Goal: Task Accomplishment & Management: Use online tool/utility

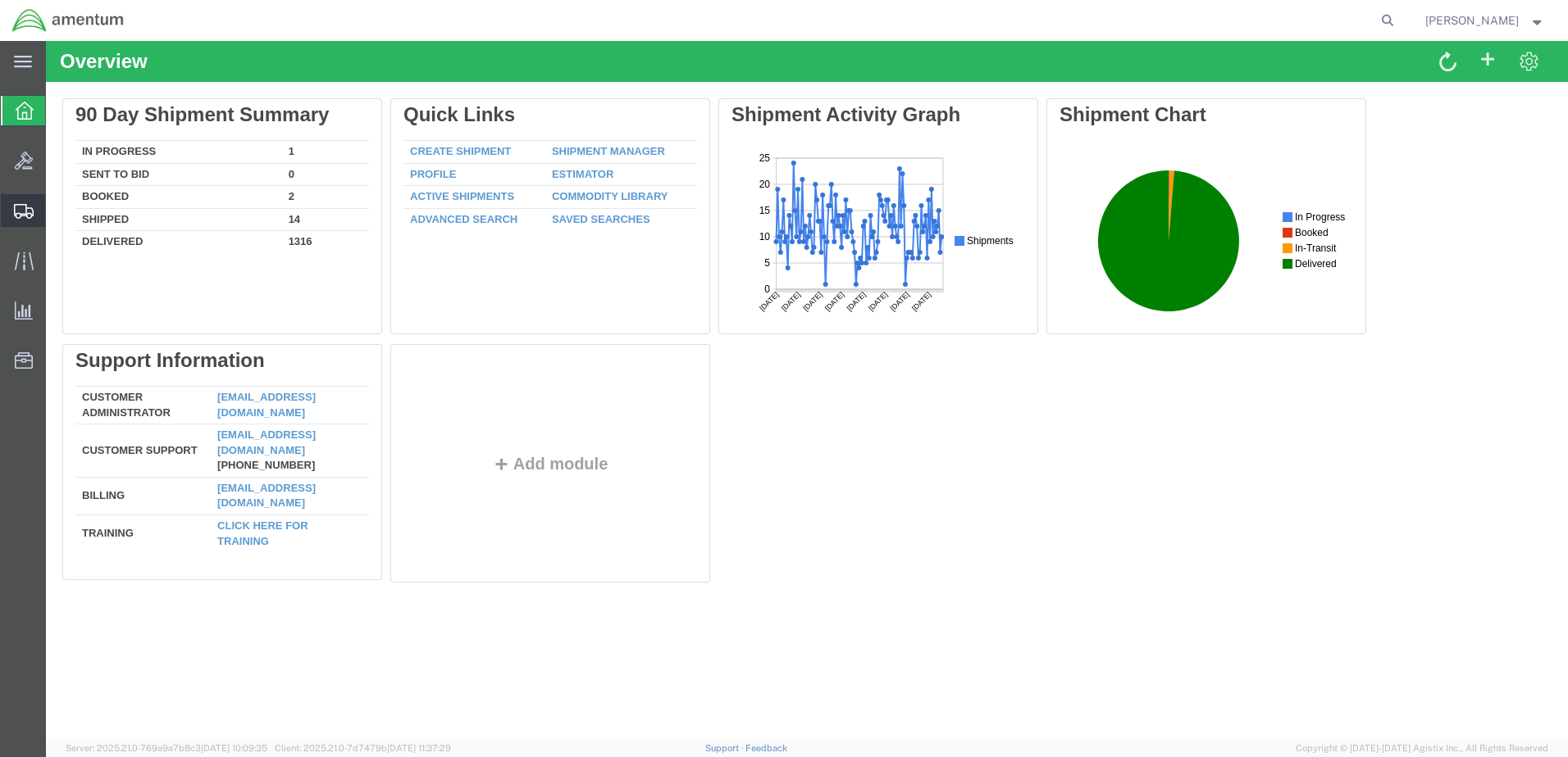
click at [0, 0] on span "Create Shipment" at bounding box center [0, 0] width 0 height 0
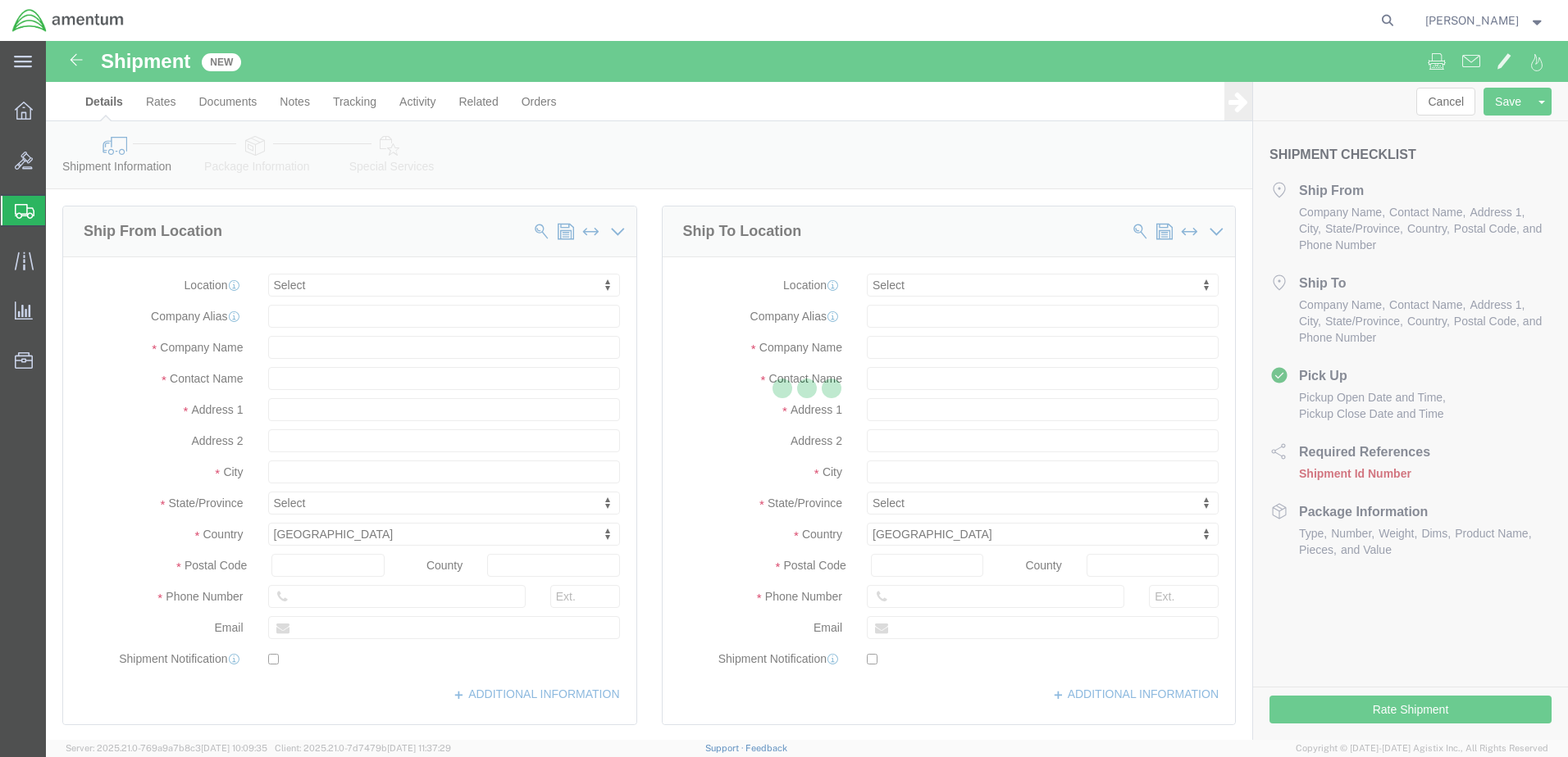
select select
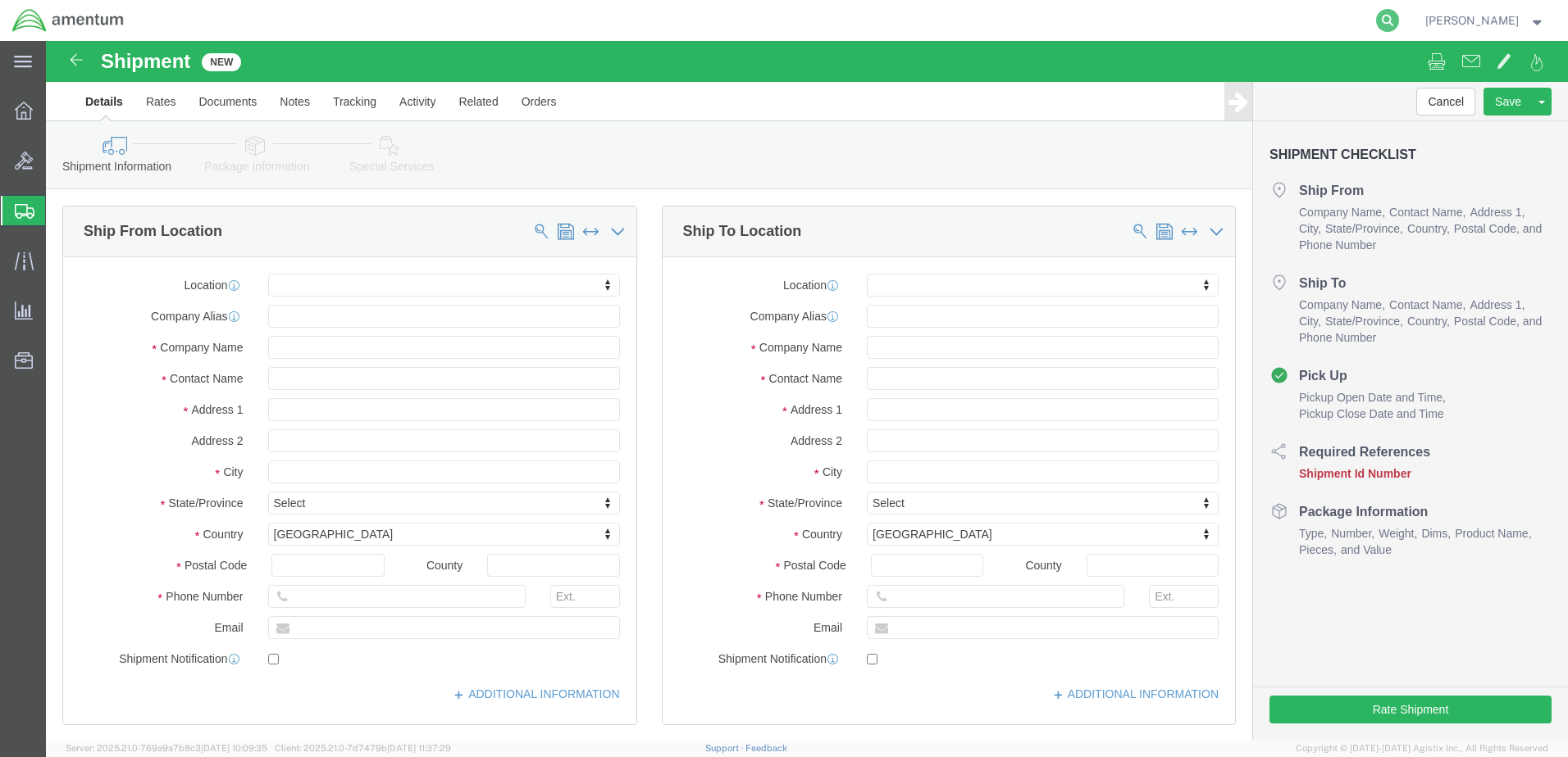
click at [1376, 16] on icon at bounding box center [1387, 21] width 23 height 23
type input "56939951"
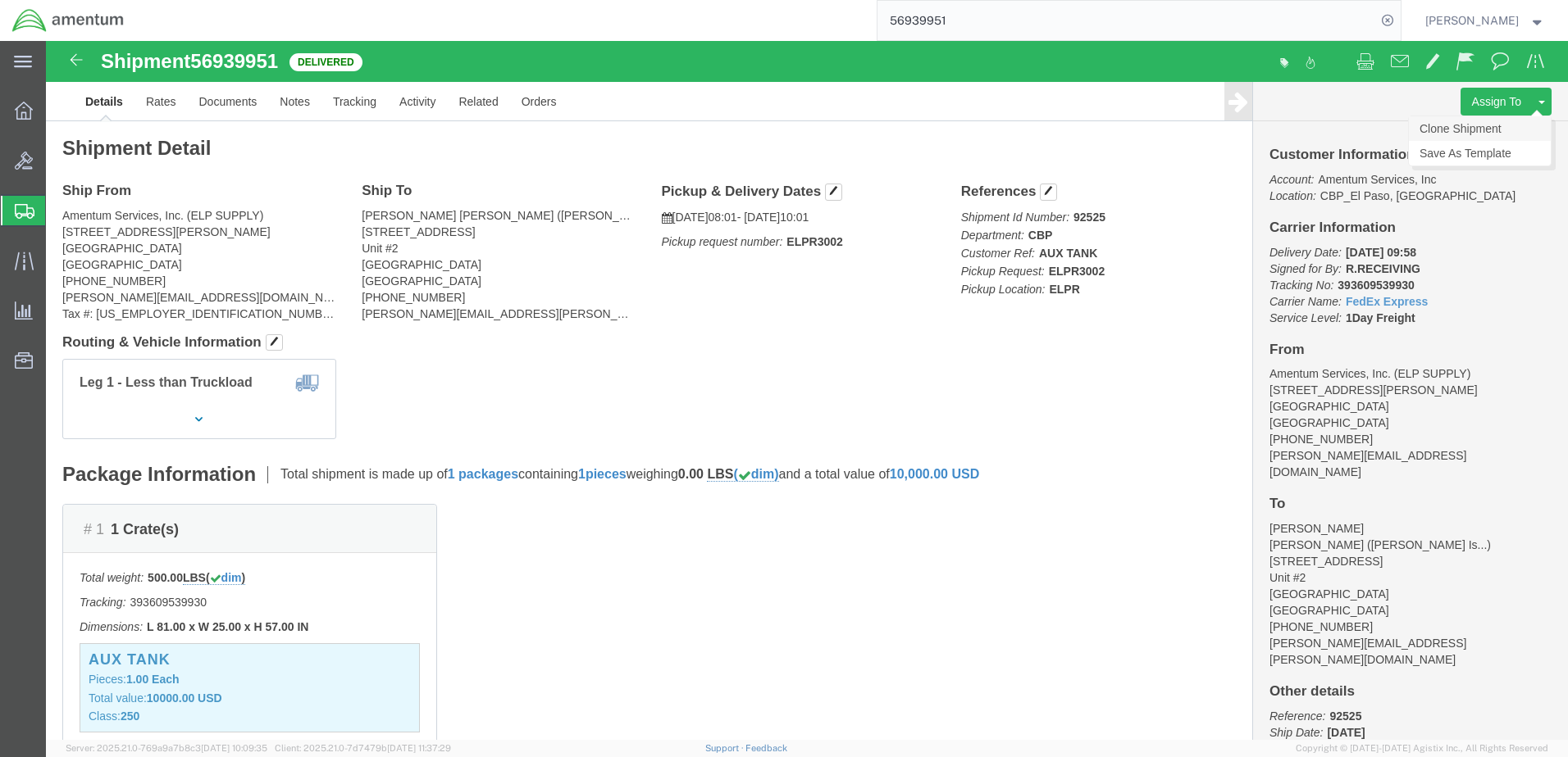
click link "Clone Shipment"
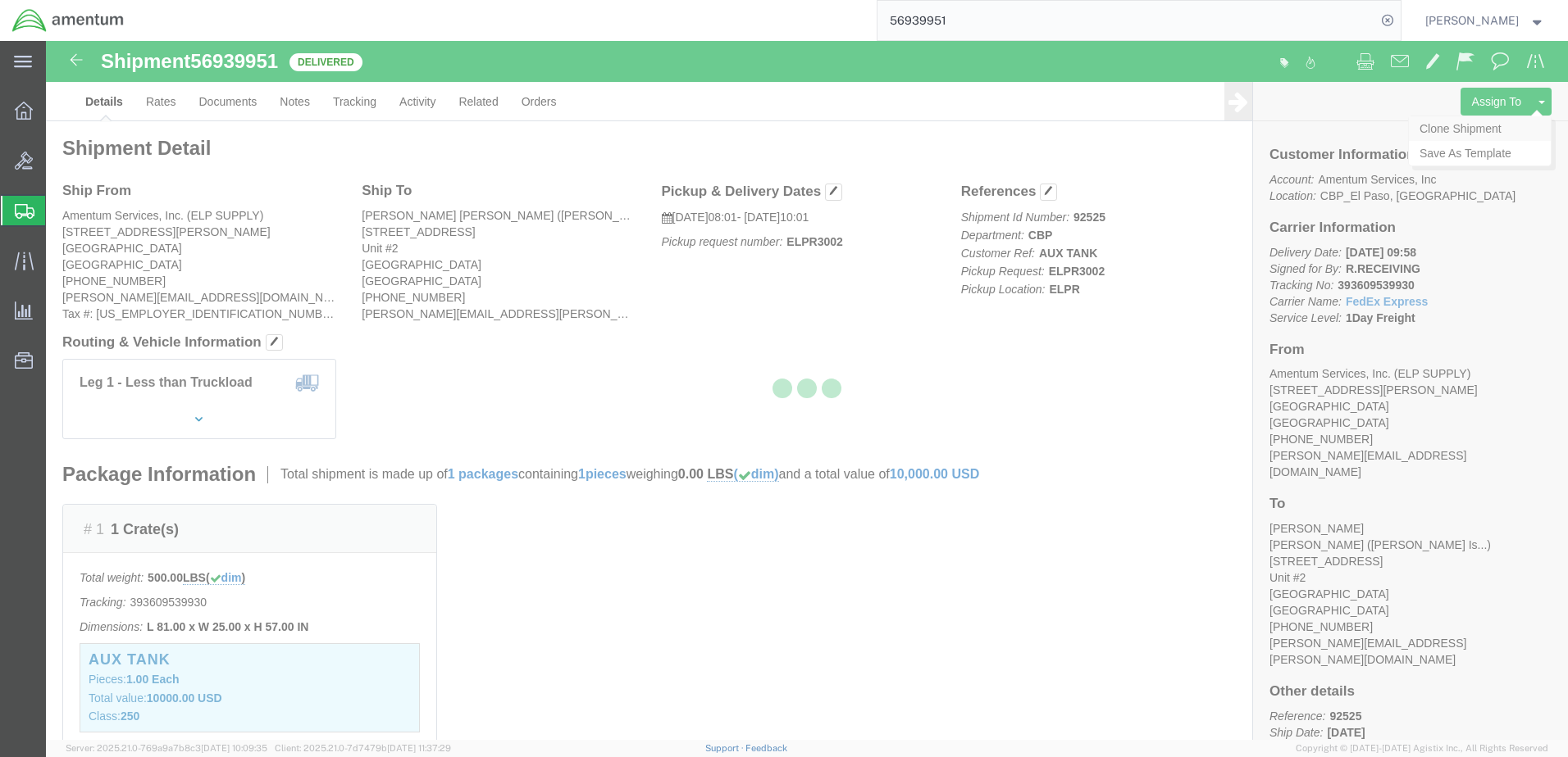
select select "49939"
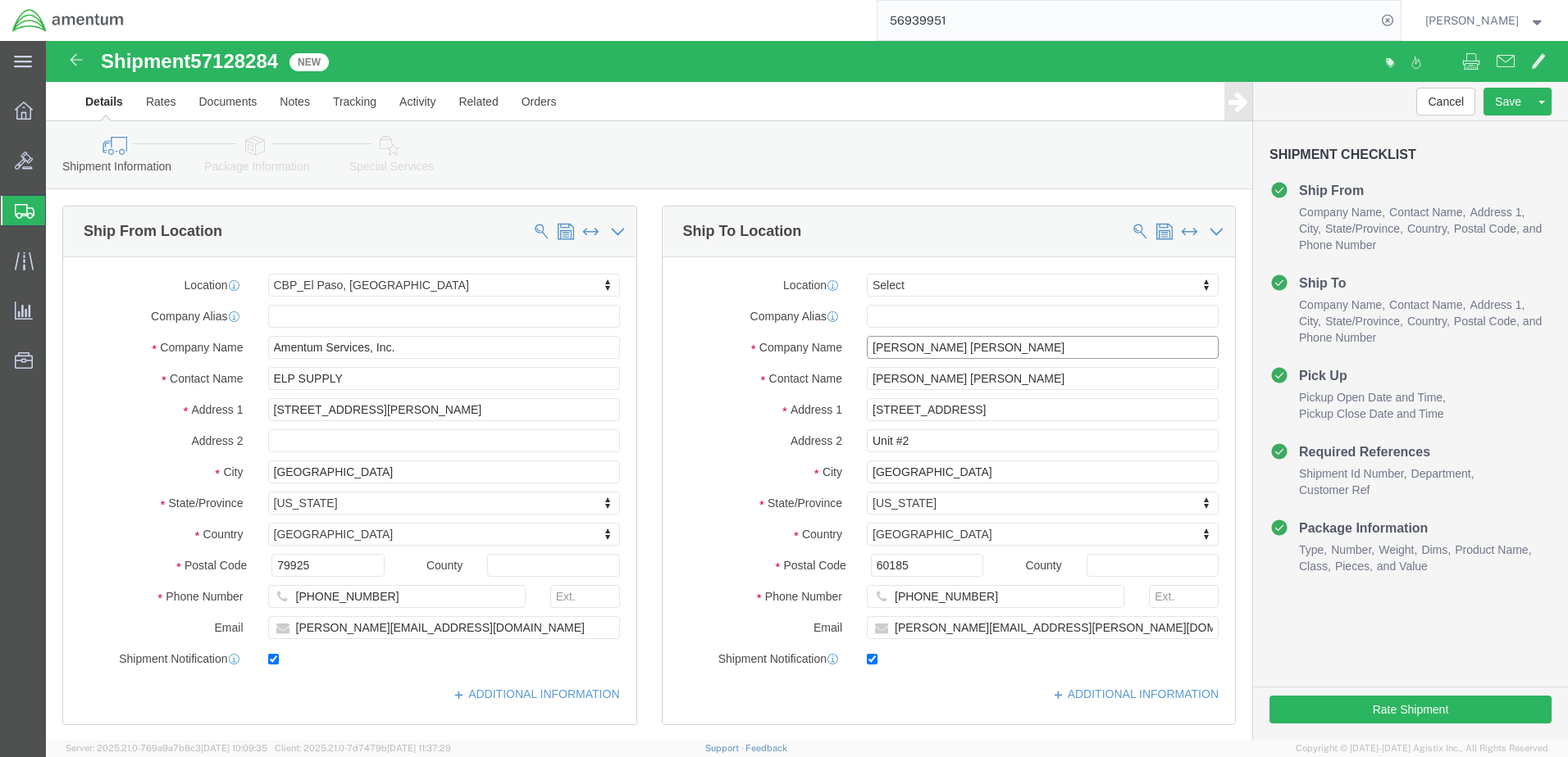
click input "[PERSON_NAME] [PERSON_NAME]"
type input "[PERSON_NAME] [PERSON_NAME]"
click input "[PERSON_NAME] [PERSON_NAME]"
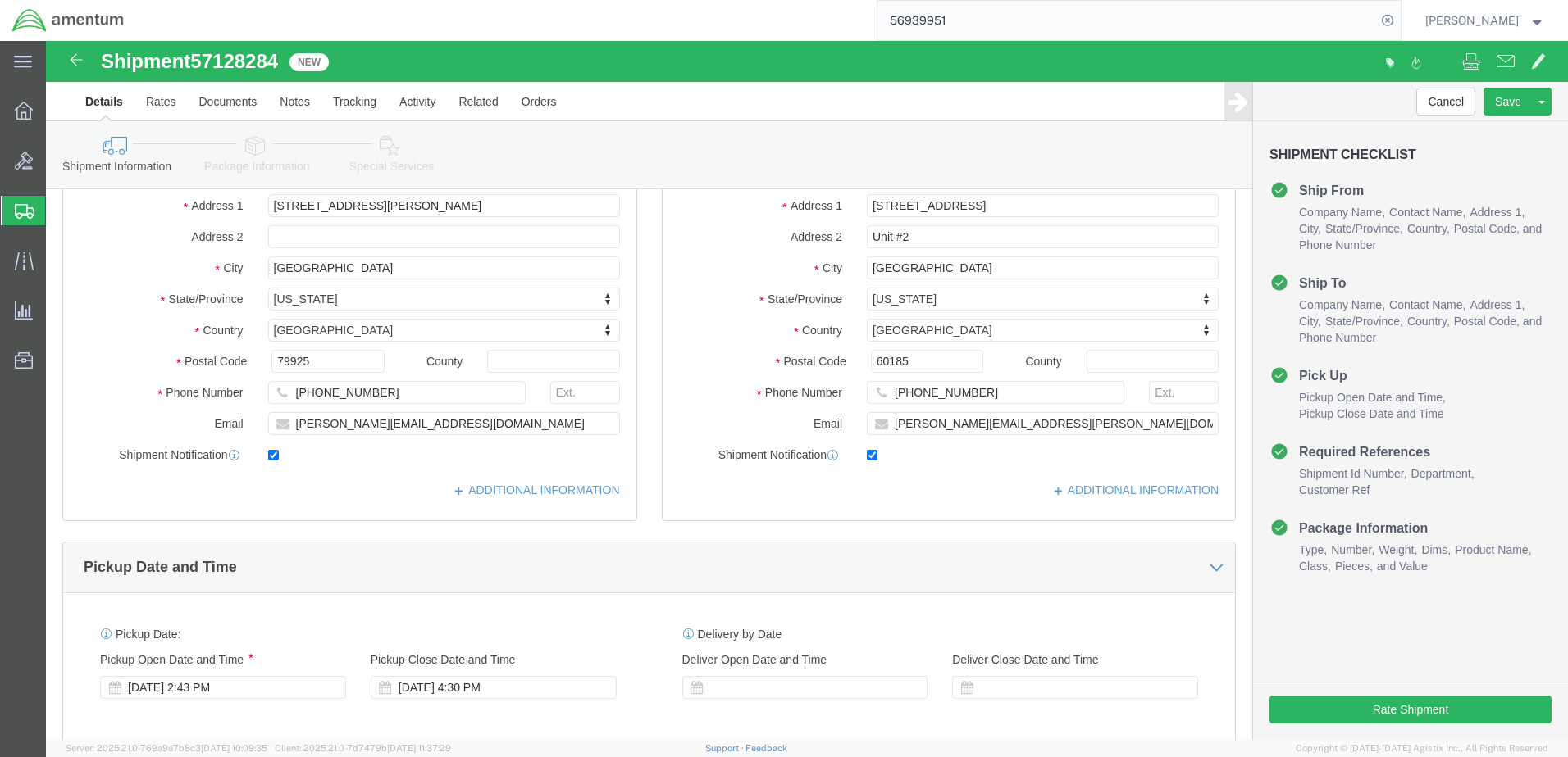
scroll to position [246, 0]
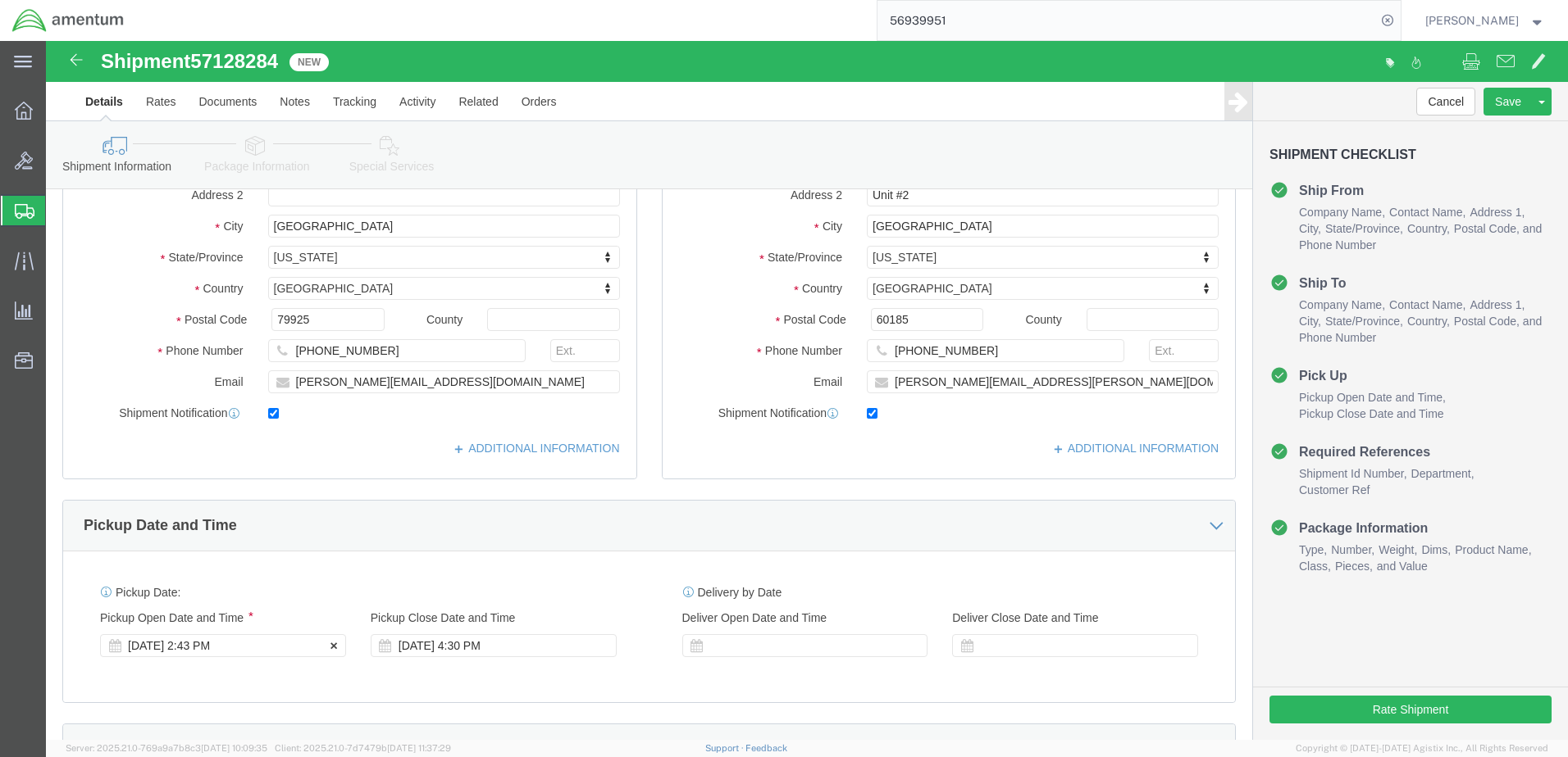
type input "[PERSON_NAME] [PERSON_NAME]"
click div "[DATE] 2:43 PM"
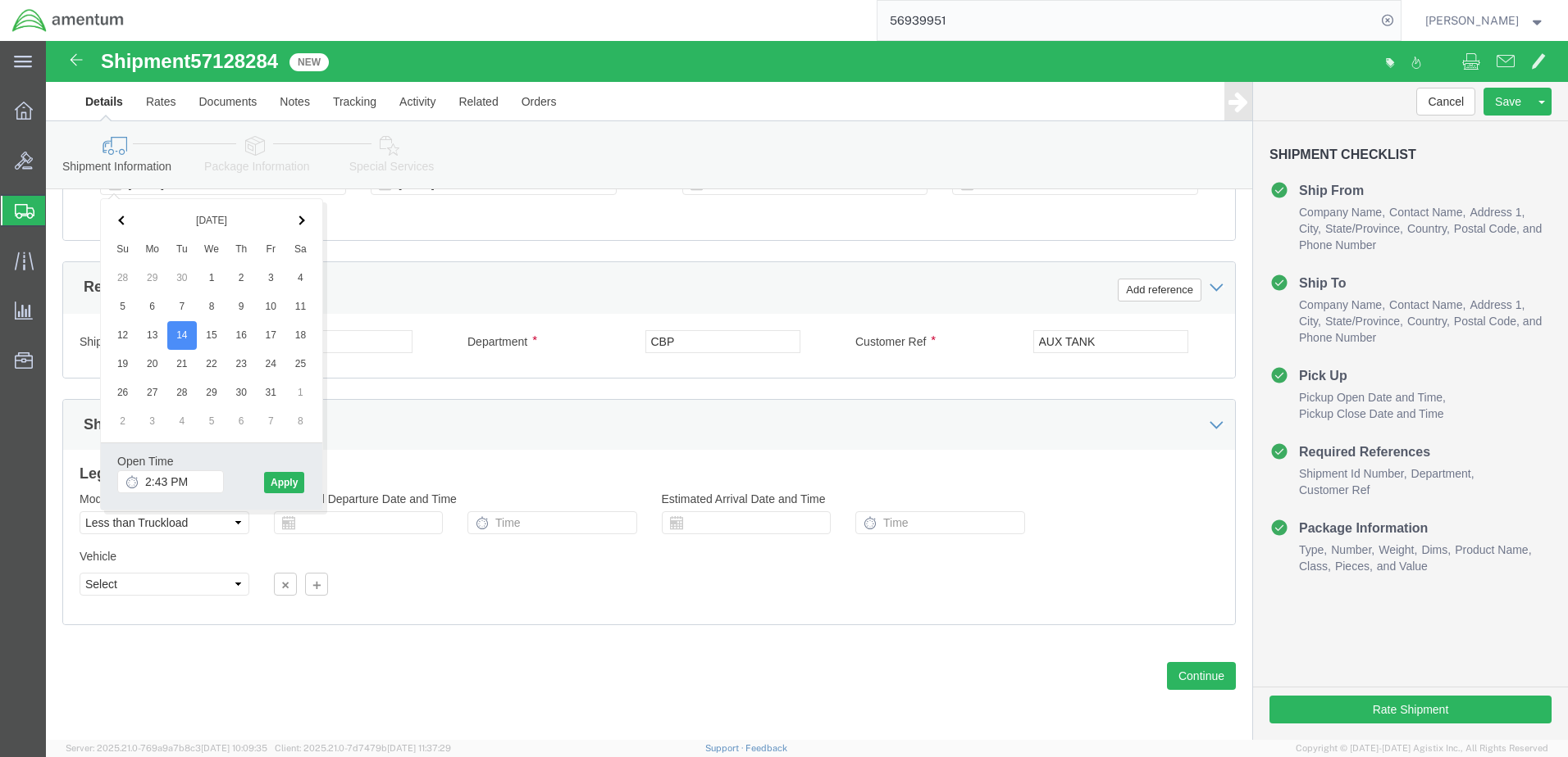
click div
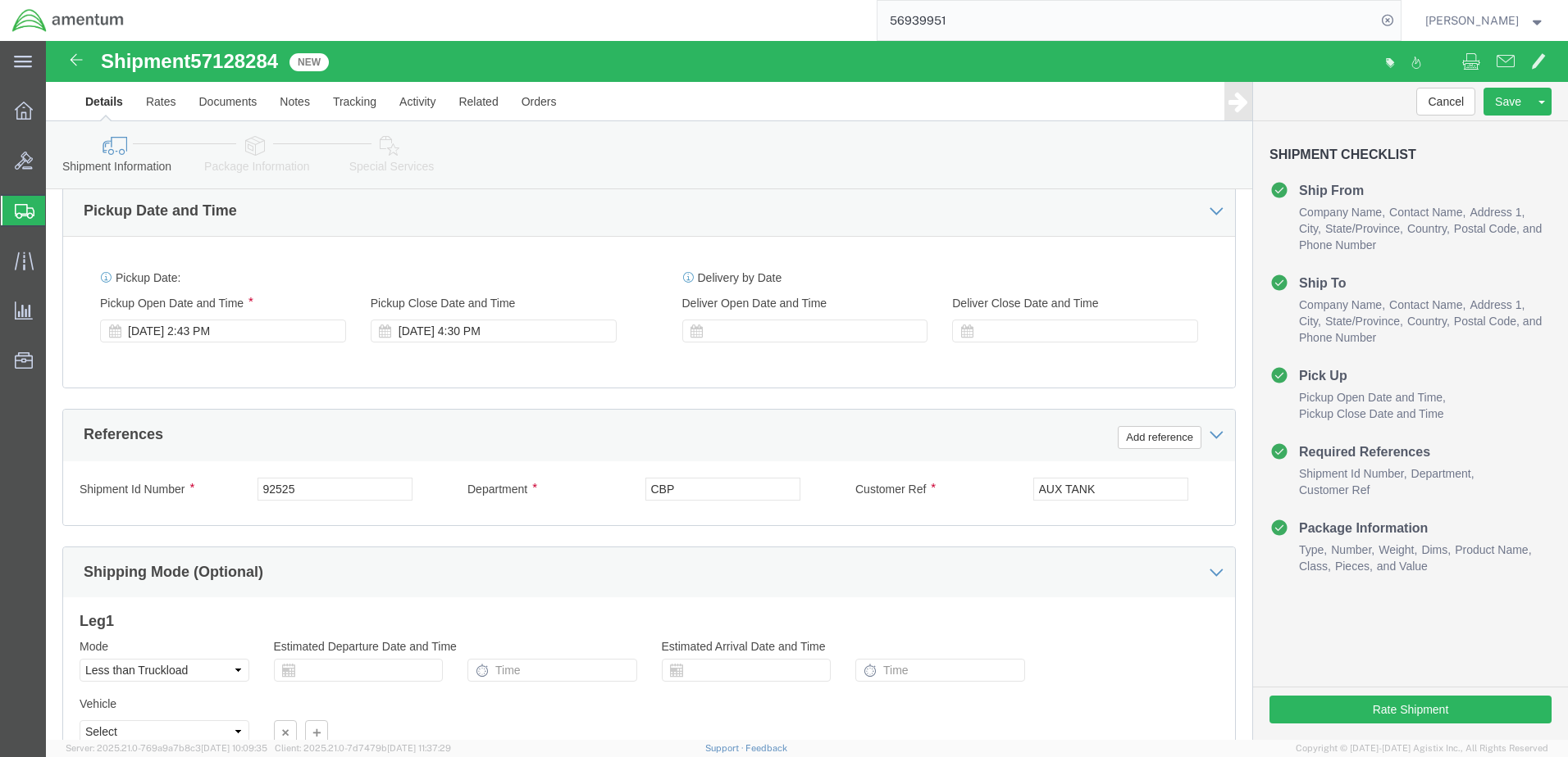
scroll to position [544, 0]
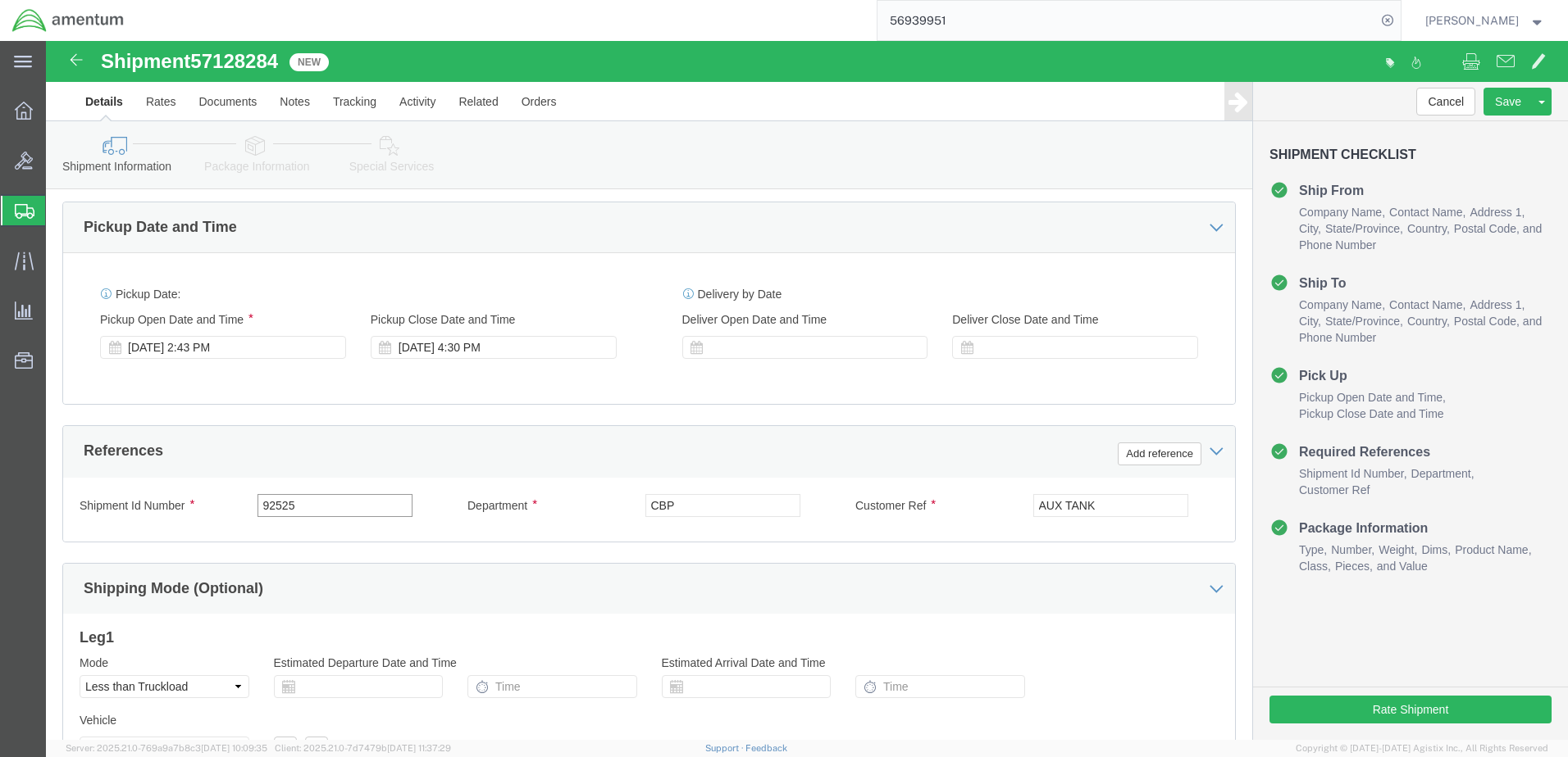
click input "92525"
type input "101425"
click input "AUX TANK"
type input "A"
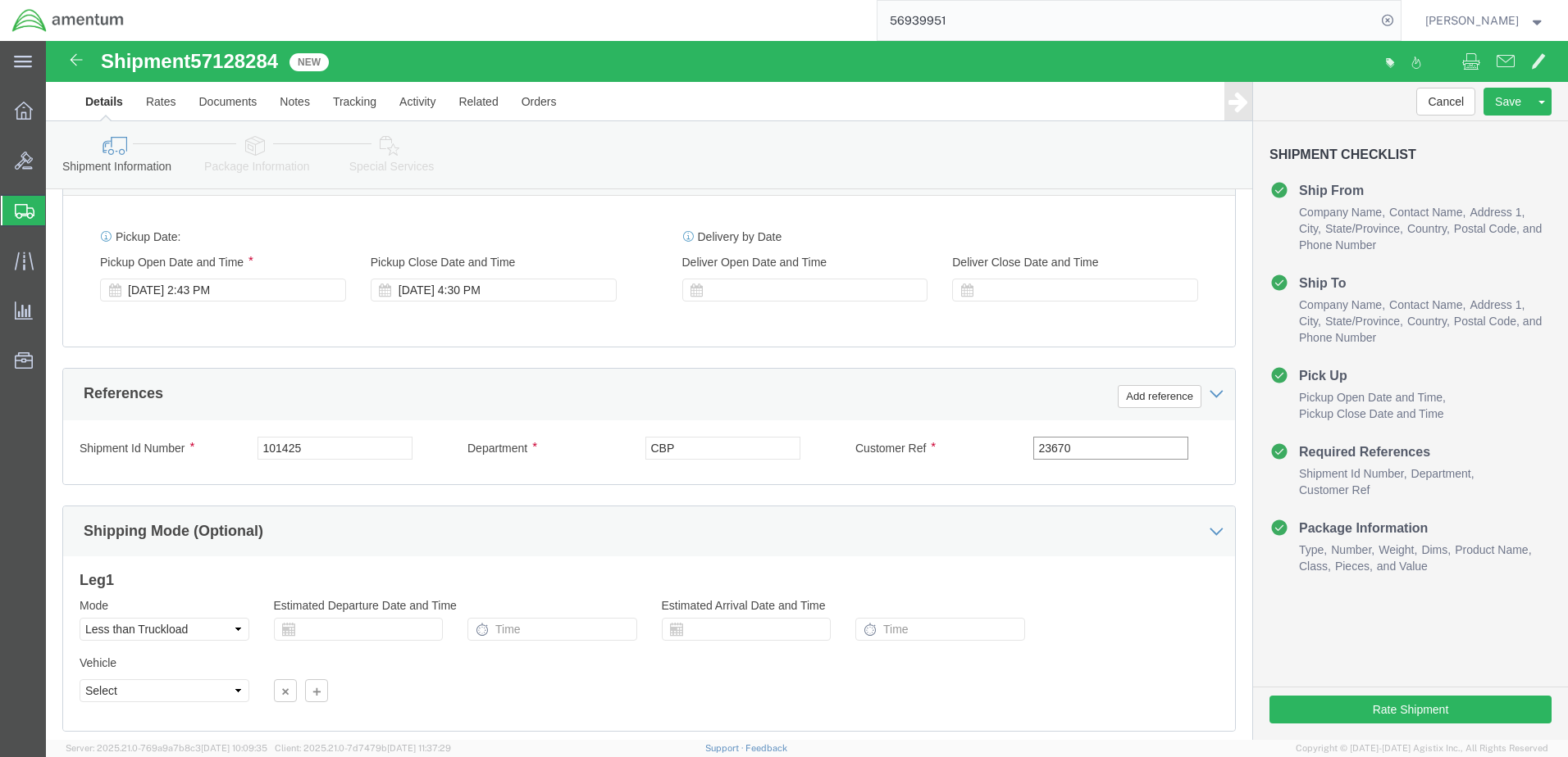
scroll to position [708, 0]
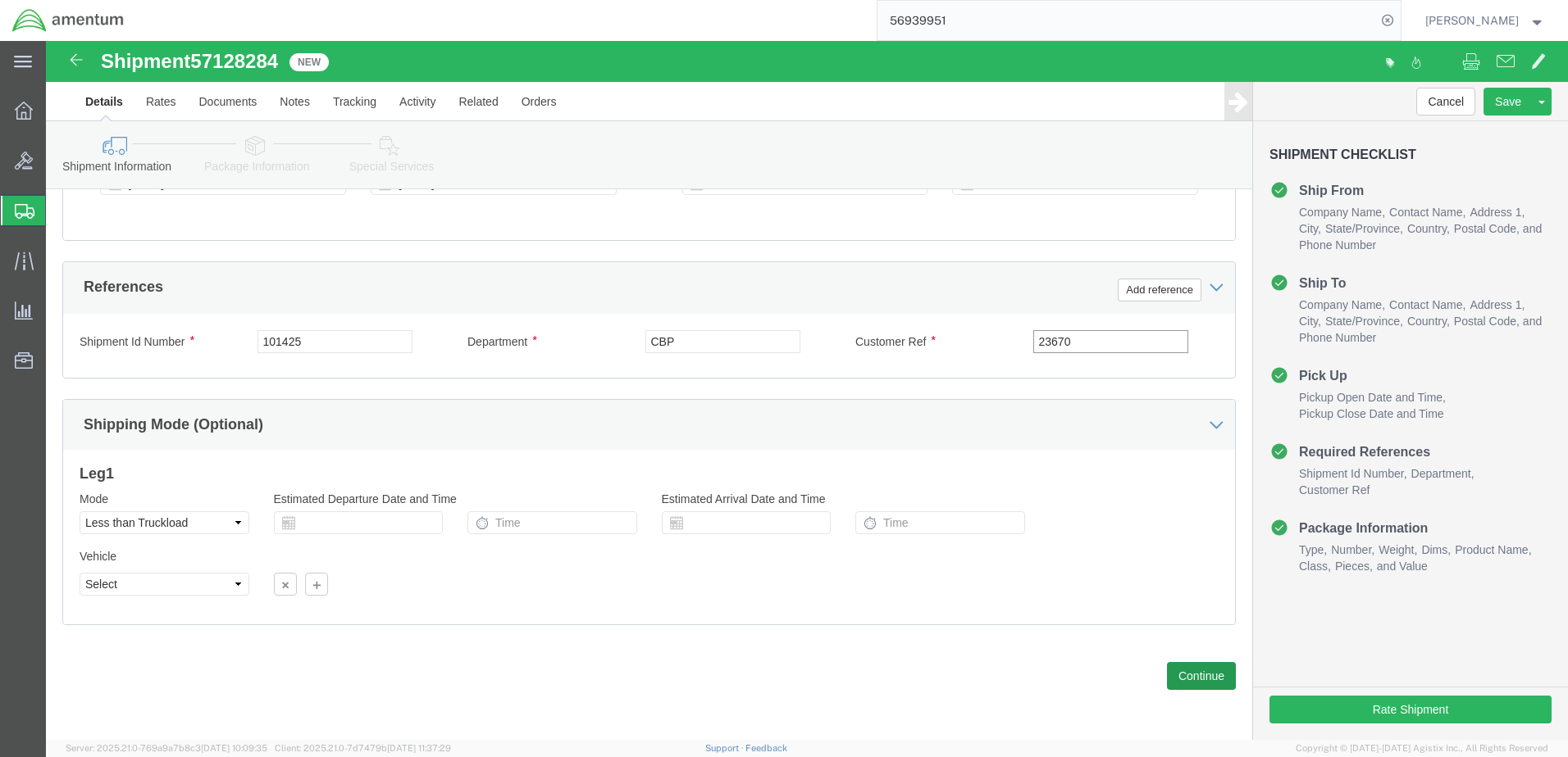
type input "23670"
click button "Continue"
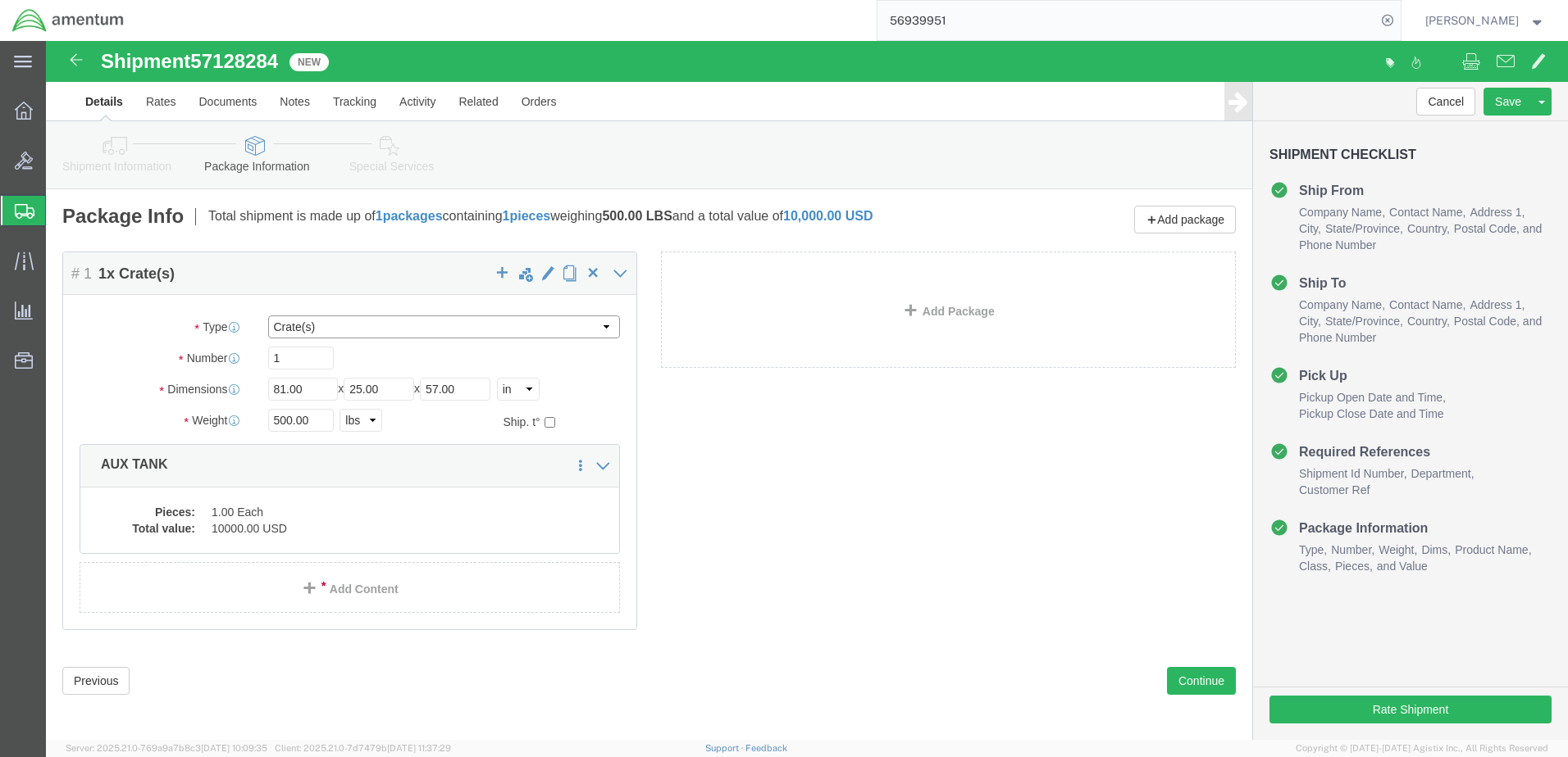
click select "Select Bale(s) Basket(s) Bolt(s) Bottle(s) Buckets Bulk Bundle(s) Can(s) Cardbo…"
select select "PAK"
click select "Select Bale(s) Basket(s) Bolt(s) Bottle(s) Buckets Bulk Bundle(s) Can(s) Cardbo…"
type input "10.25"
type input "12.75"
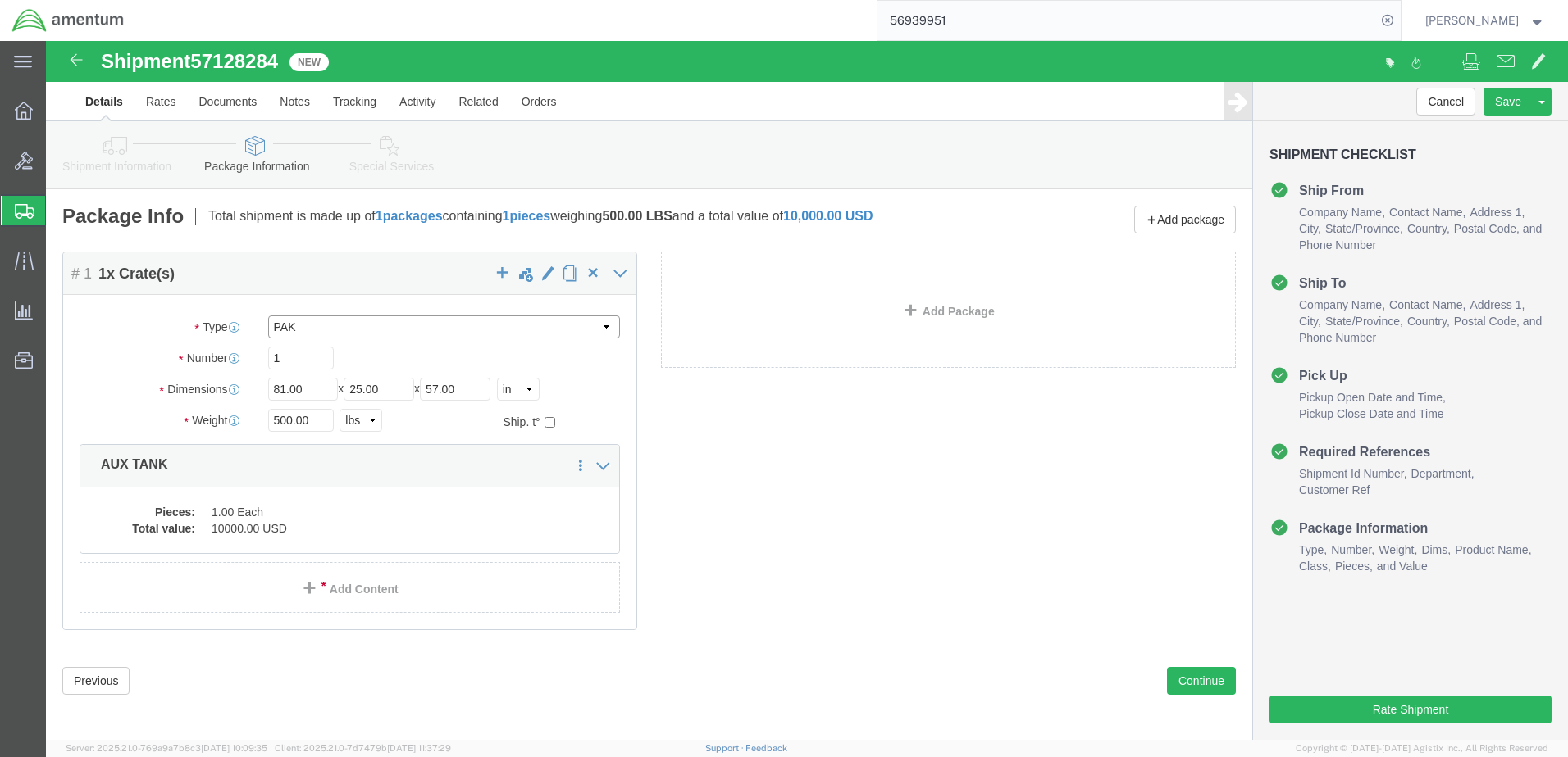
type input "1.00"
click input "500.00"
type input "5"
type input "1"
click dd "1.00 Each"
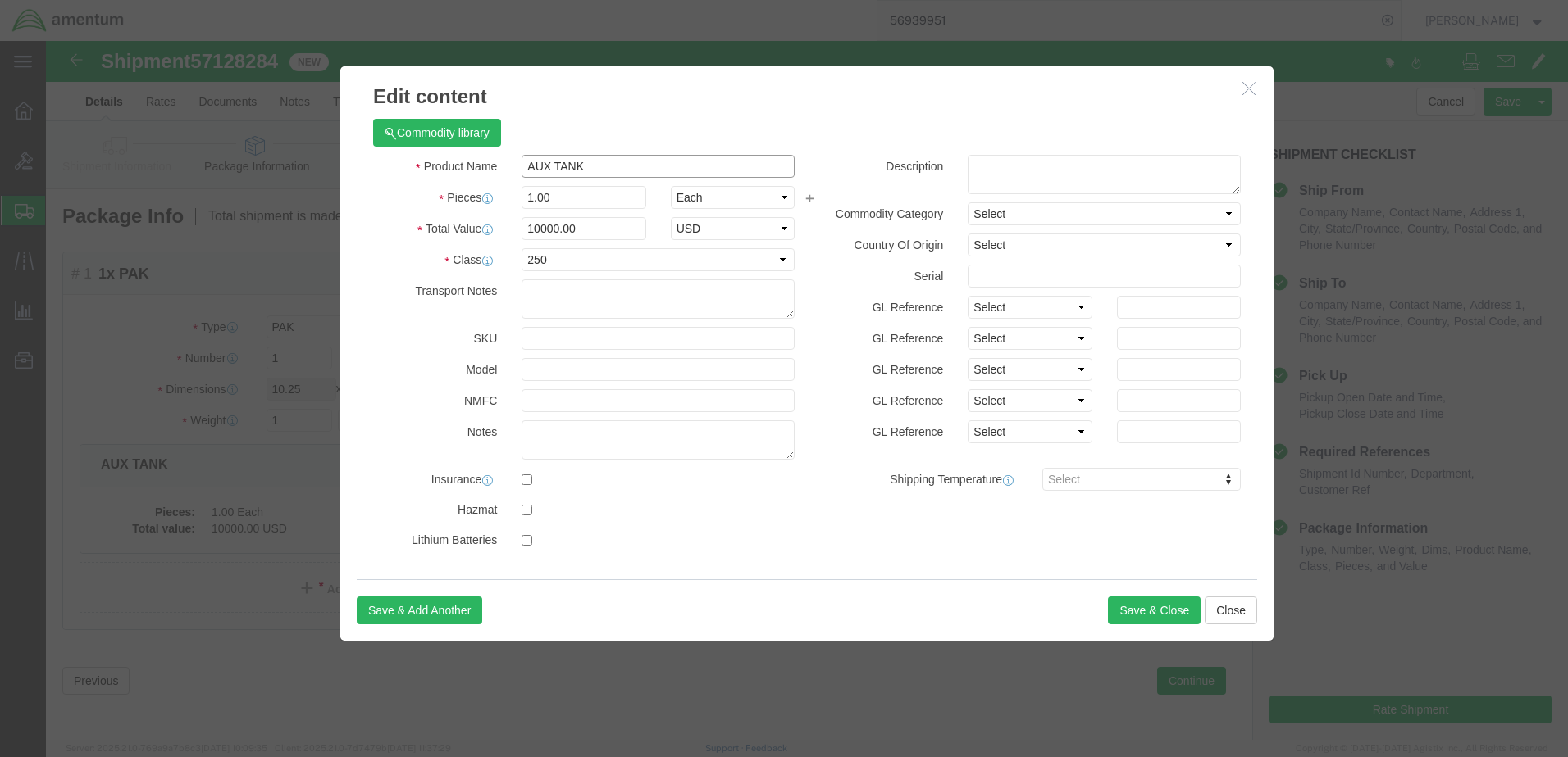
click input "AUX TANK"
type input "A"
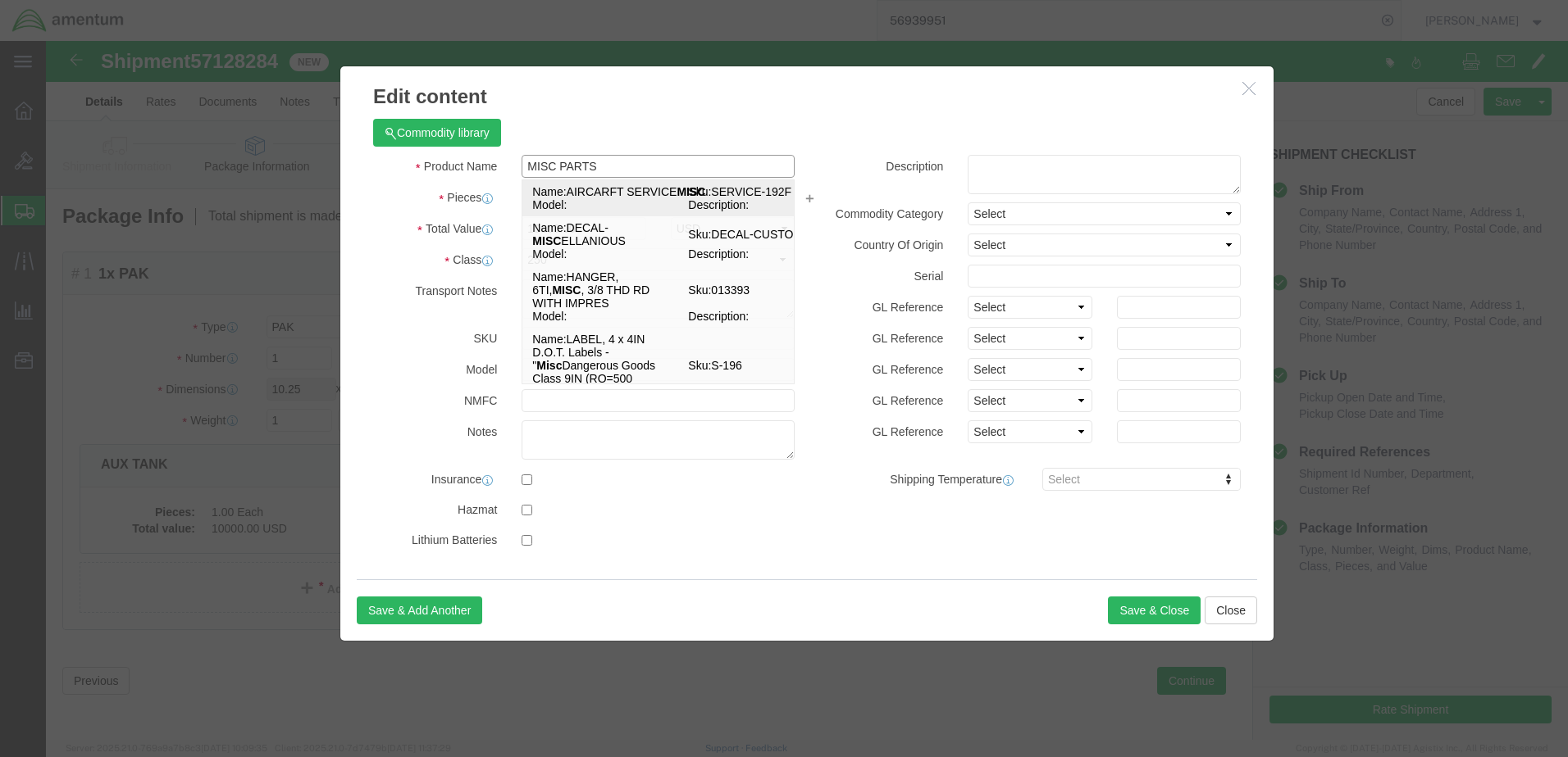
type input "AIRCARFT SERVICE MISC"
select select "USD"
select select
type input "SERVICE-192F"
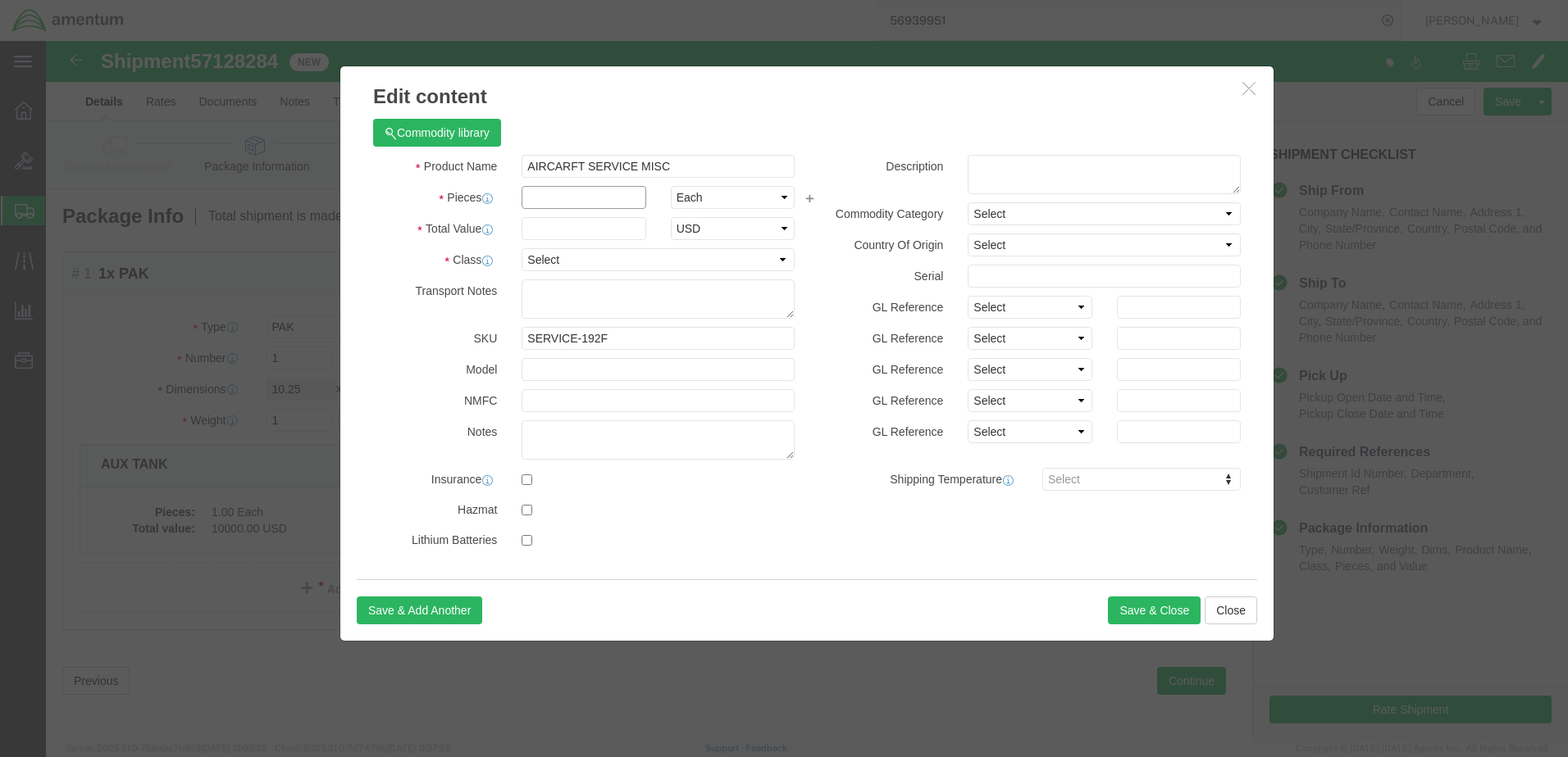
click input "text"
type input "5"
type input "50.00"
click button "Save & Close"
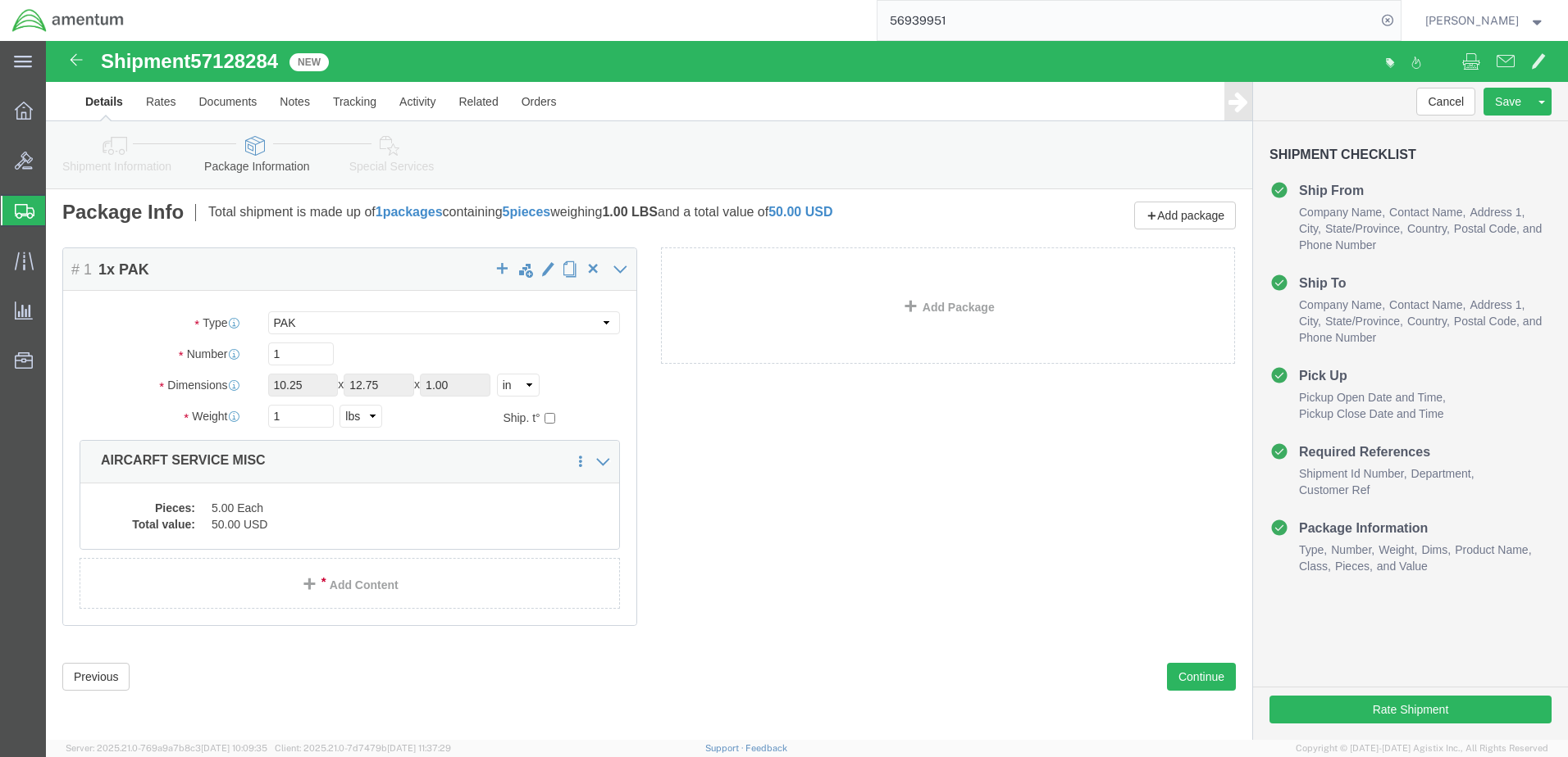
scroll to position [5, 0]
drag, startPoint x: 1124, startPoint y: 634, endPoint x: 1102, endPoint y: 617, distance: 27.8
click button "Continue"
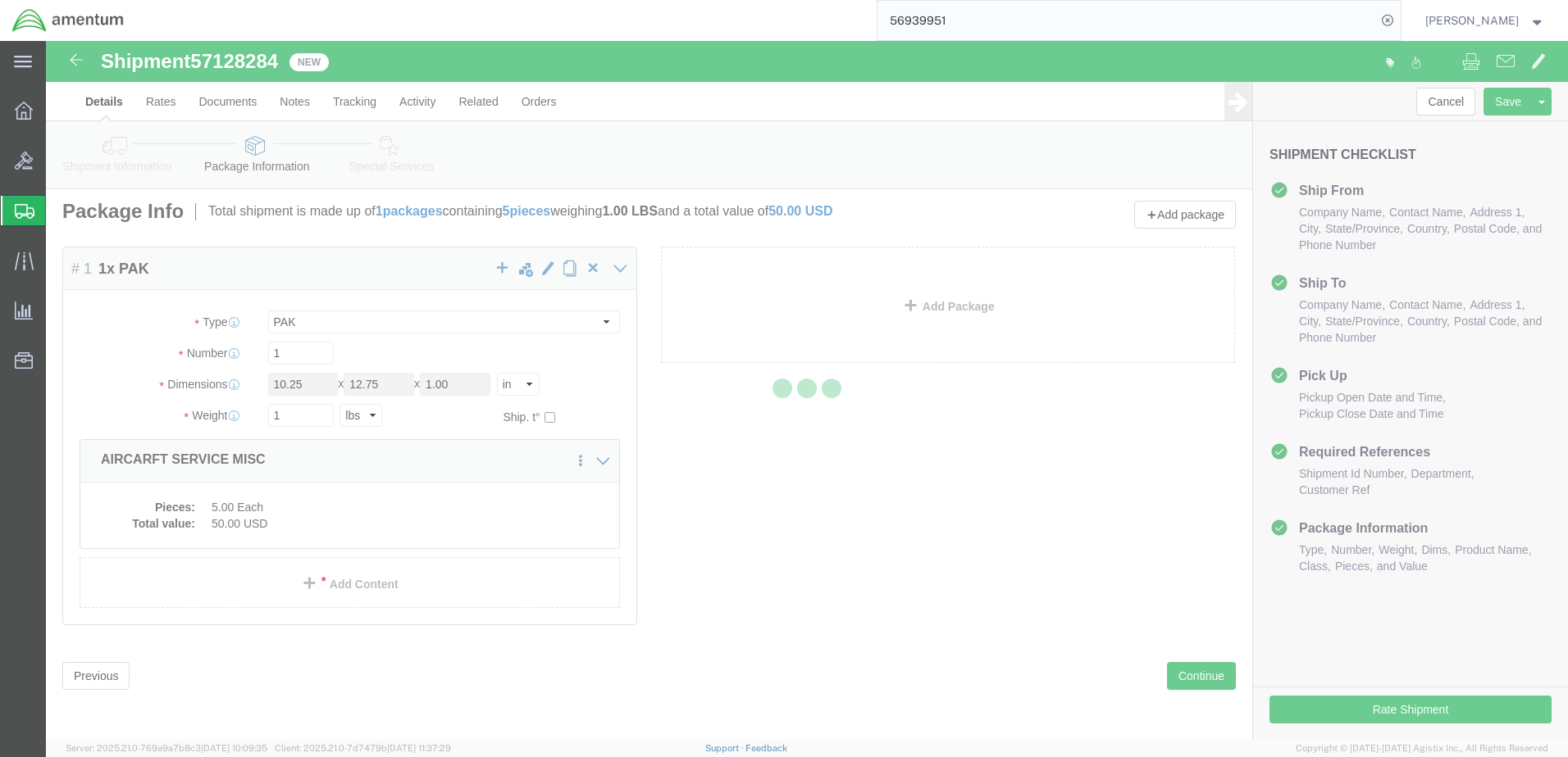
select select
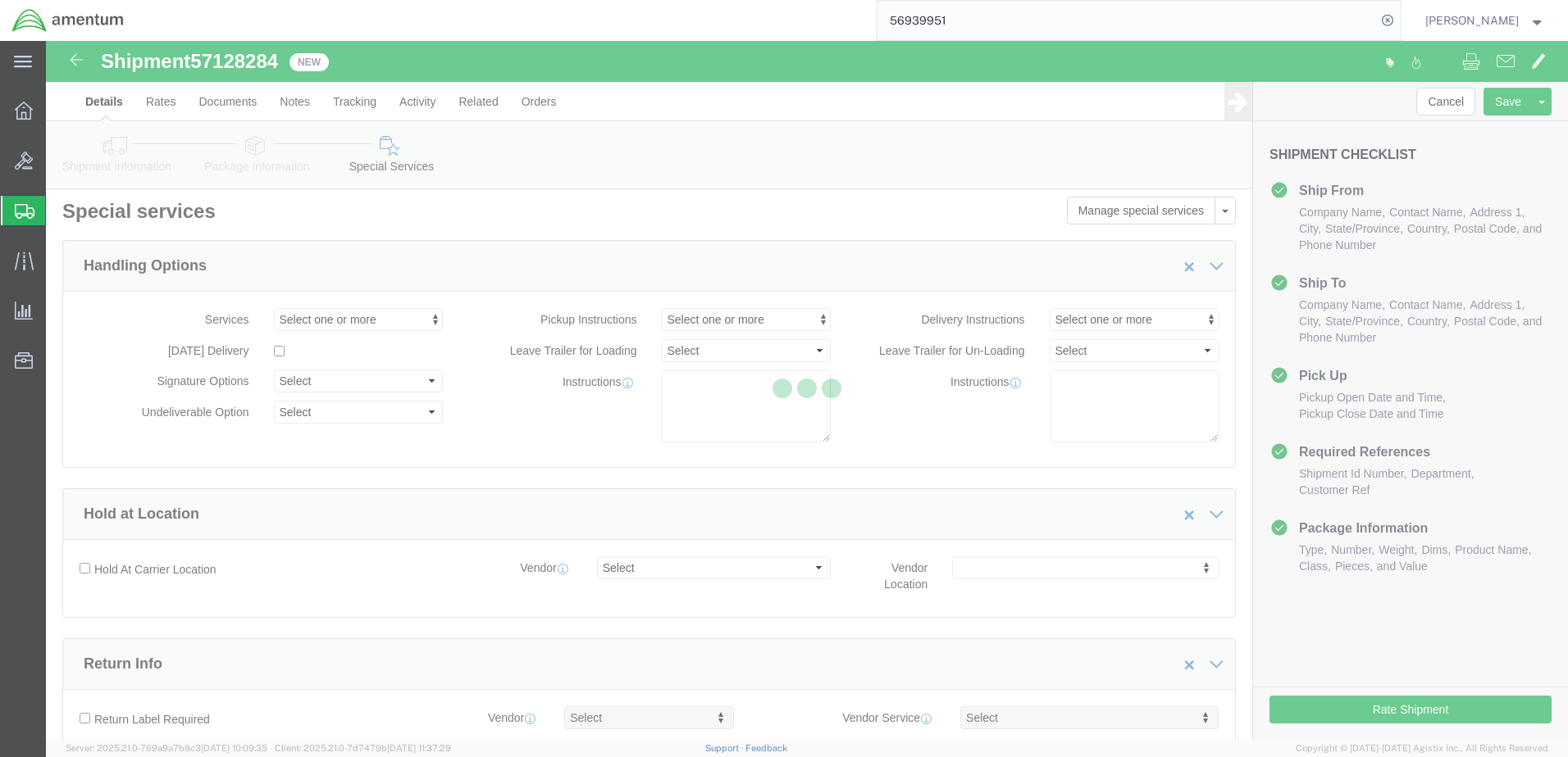
select select "COSTCENTER"
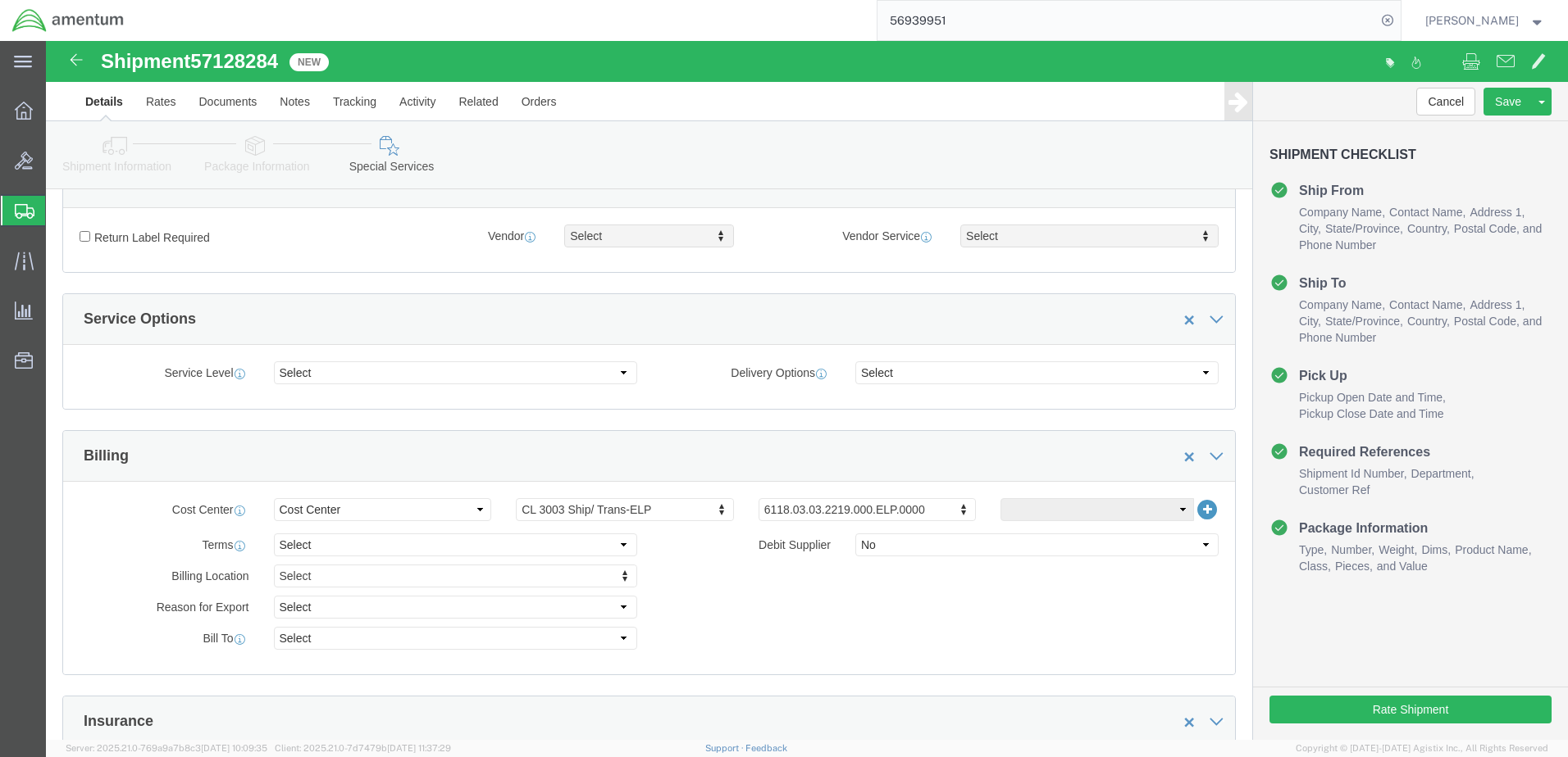
scroll to position [497, 0]
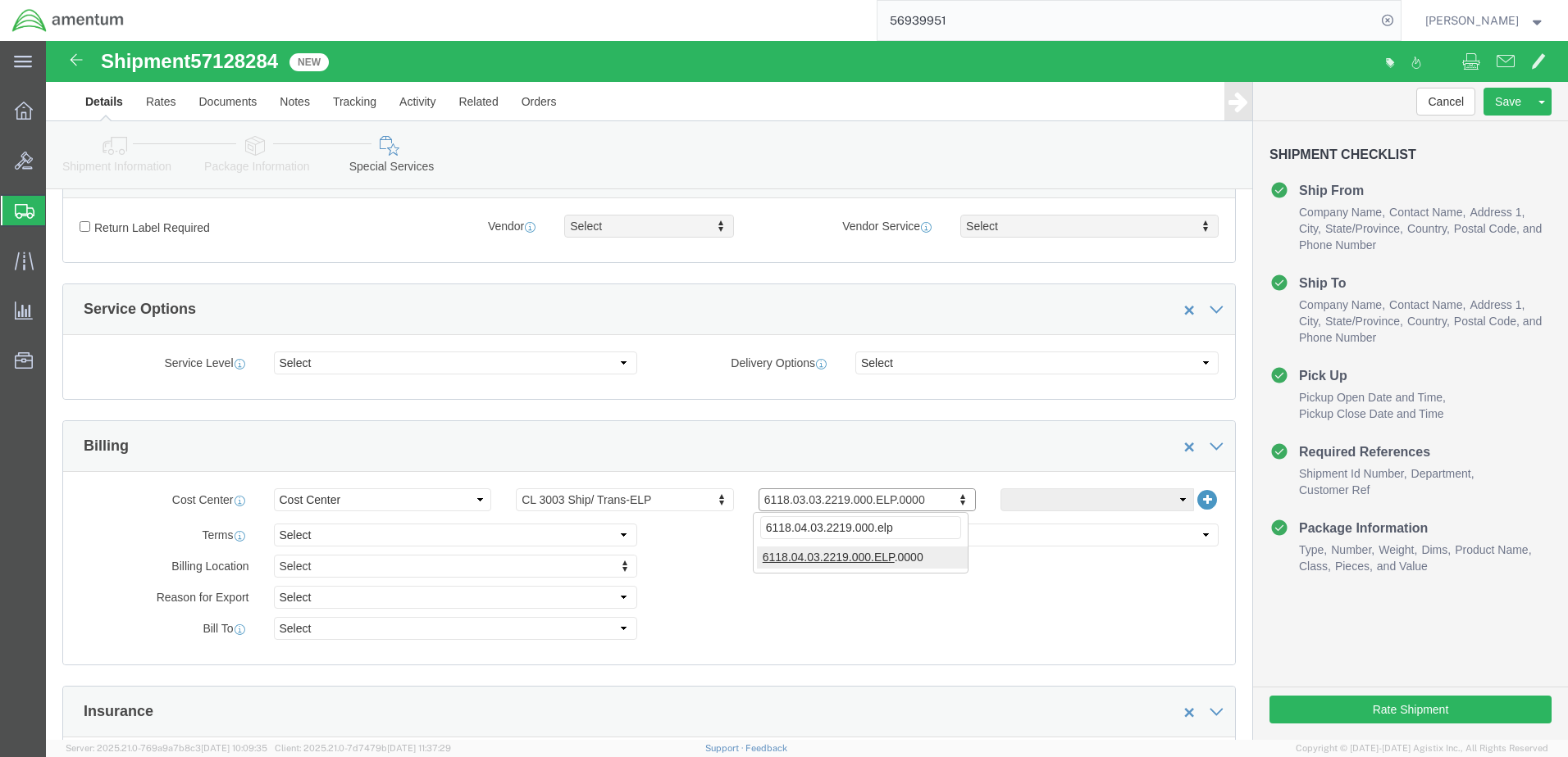
type input "6118.04.03.2219.000.elp"
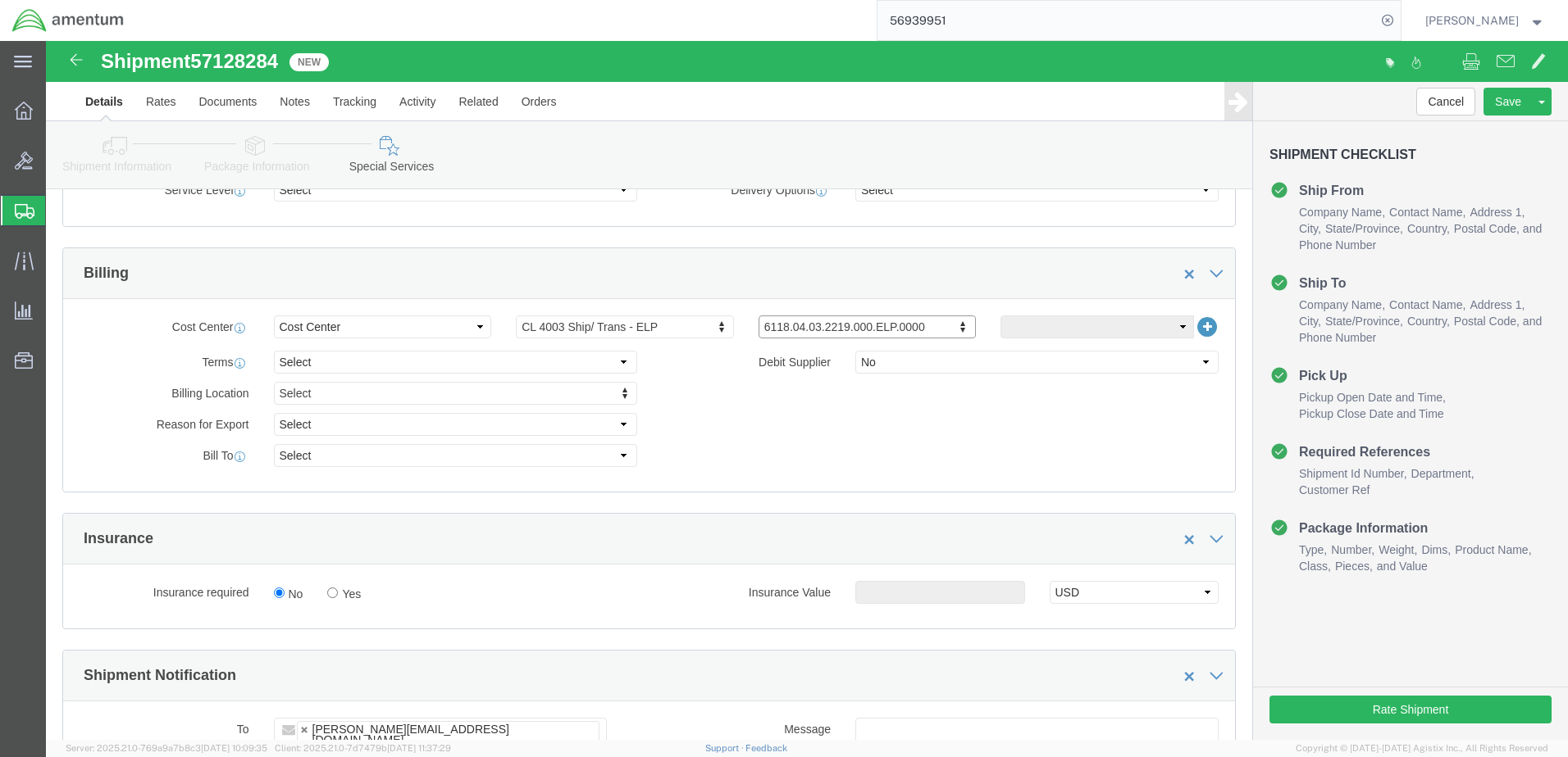
scroll to position [825, 0]
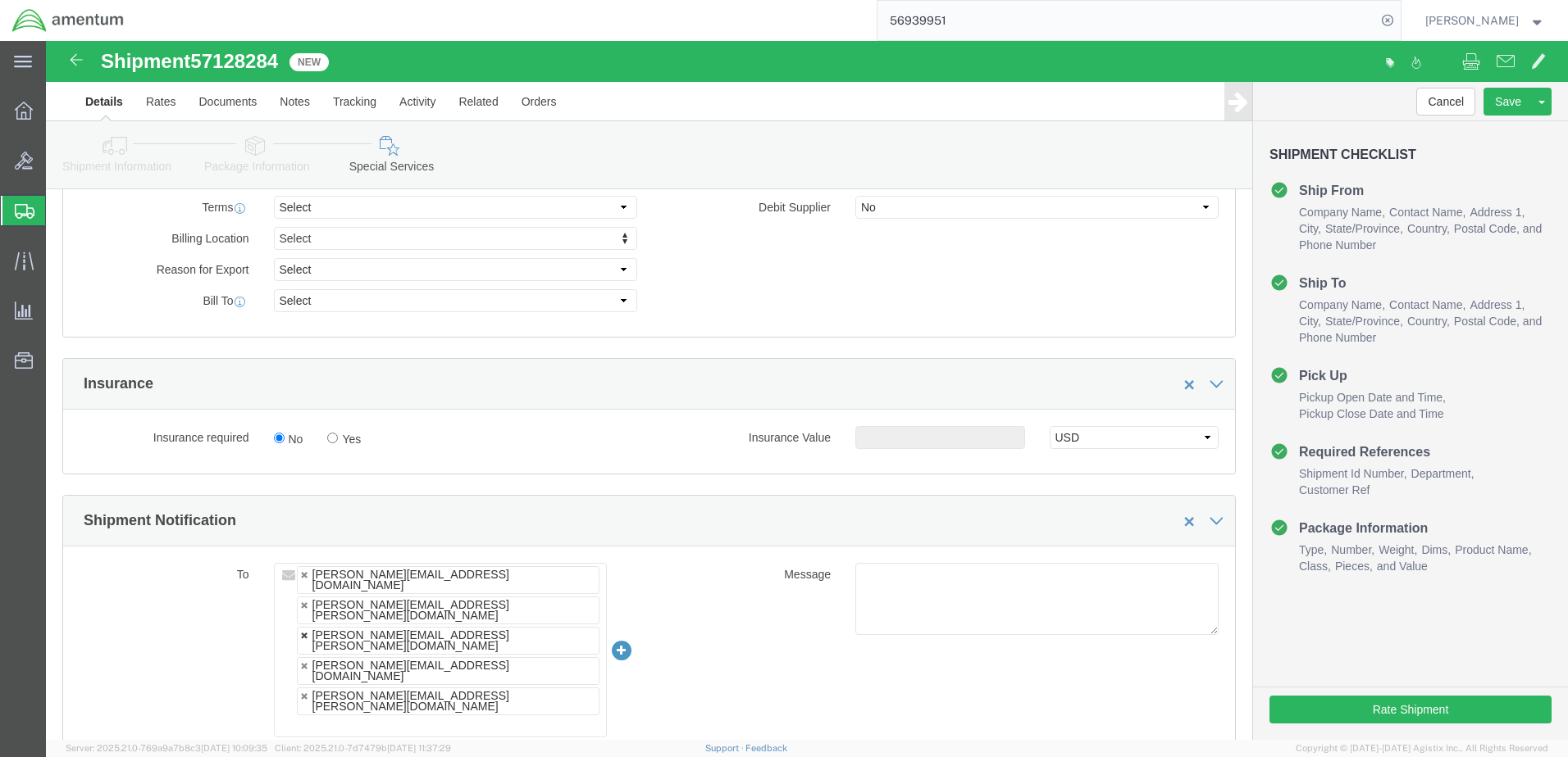
click link
type input "[PERSON_NAME][EMAIL_ADDRESS][DOMAIN_NAME],[PERSON_NAME][DOMAIN_NAME][EMAIL_ADDR…"
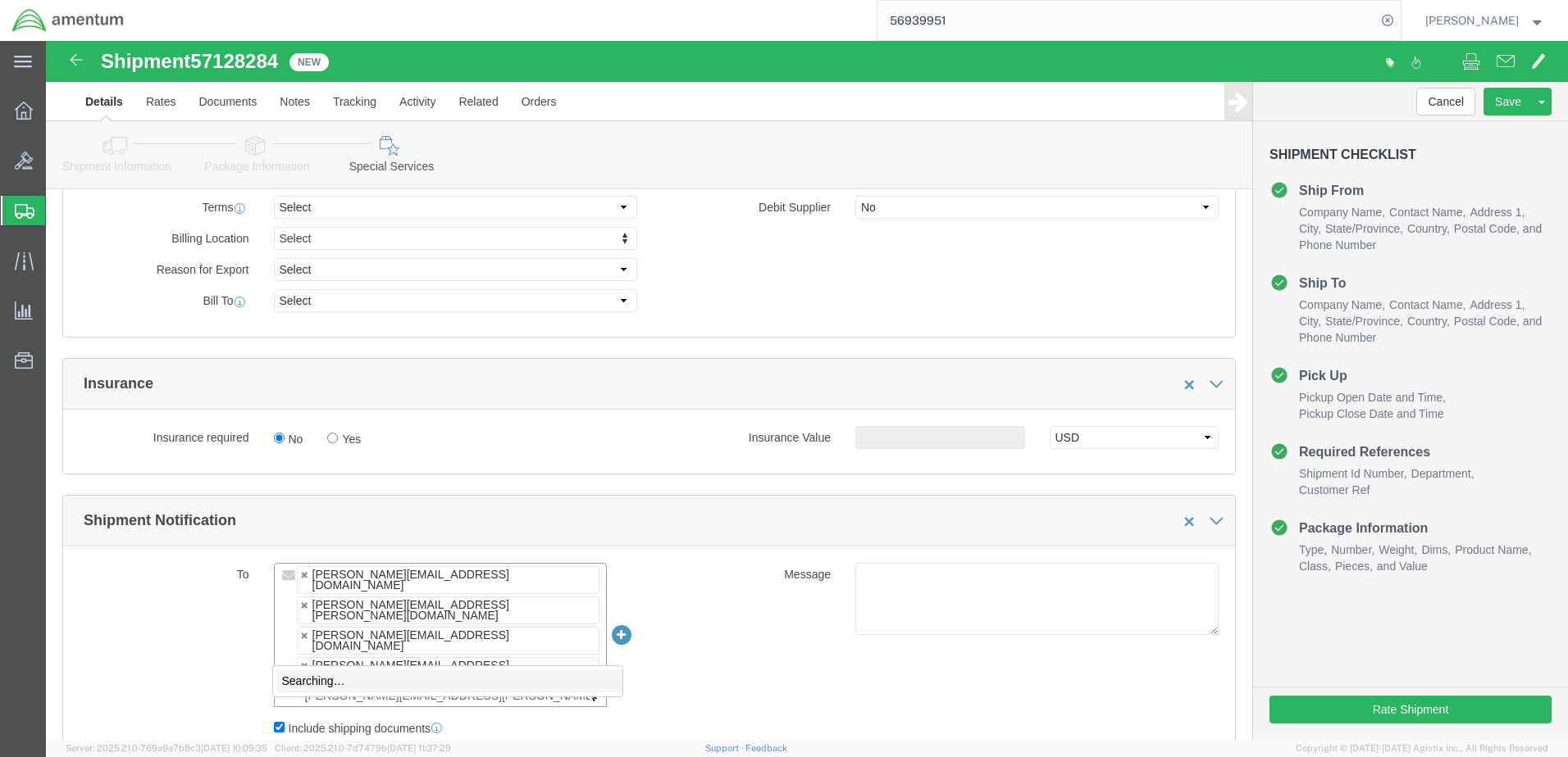
type input "[PERSON_NAME][EMAIL_ADDRESS][PERSON_NAME][DOMAIN_NAME]"
type input "[PERSON_NAME][EMAIL_ADDRESS][DOMAIN_NAME],[PERSON_NAME][DOMAIN_NAME][EMAIL_ADDR…"
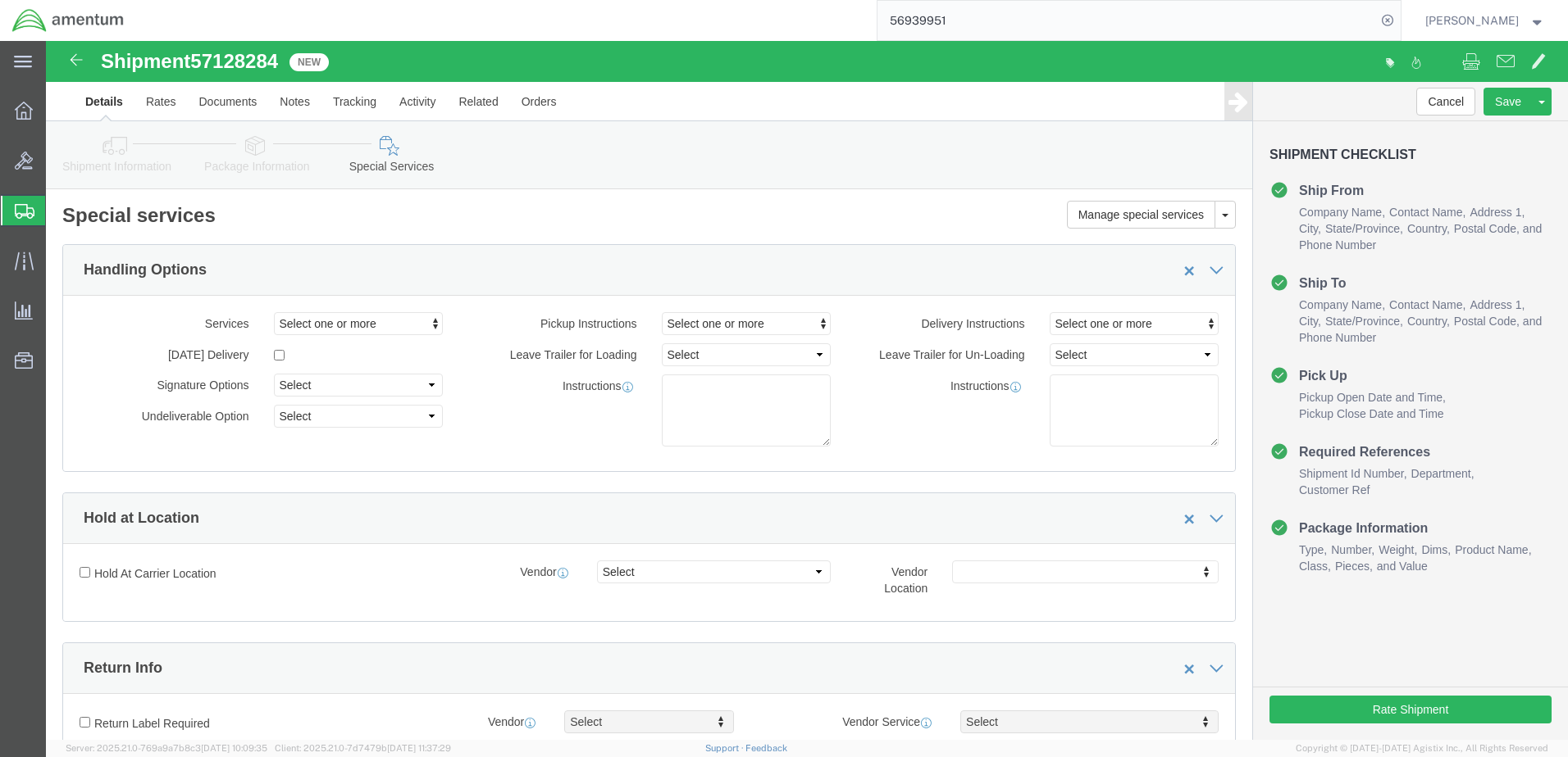
scroll to position [0, 0]
click button "Rate Shipment"
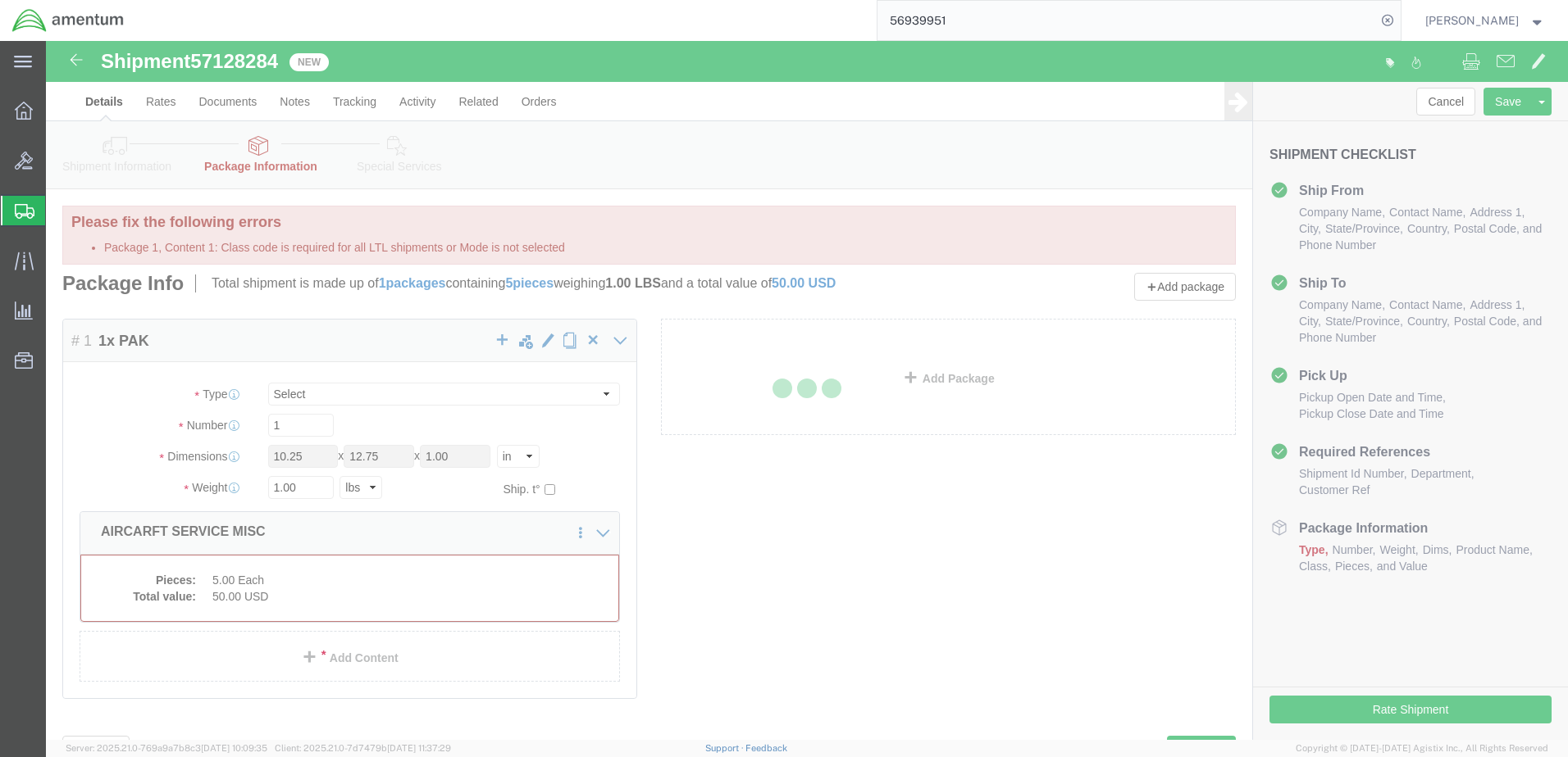
select select "PAK"
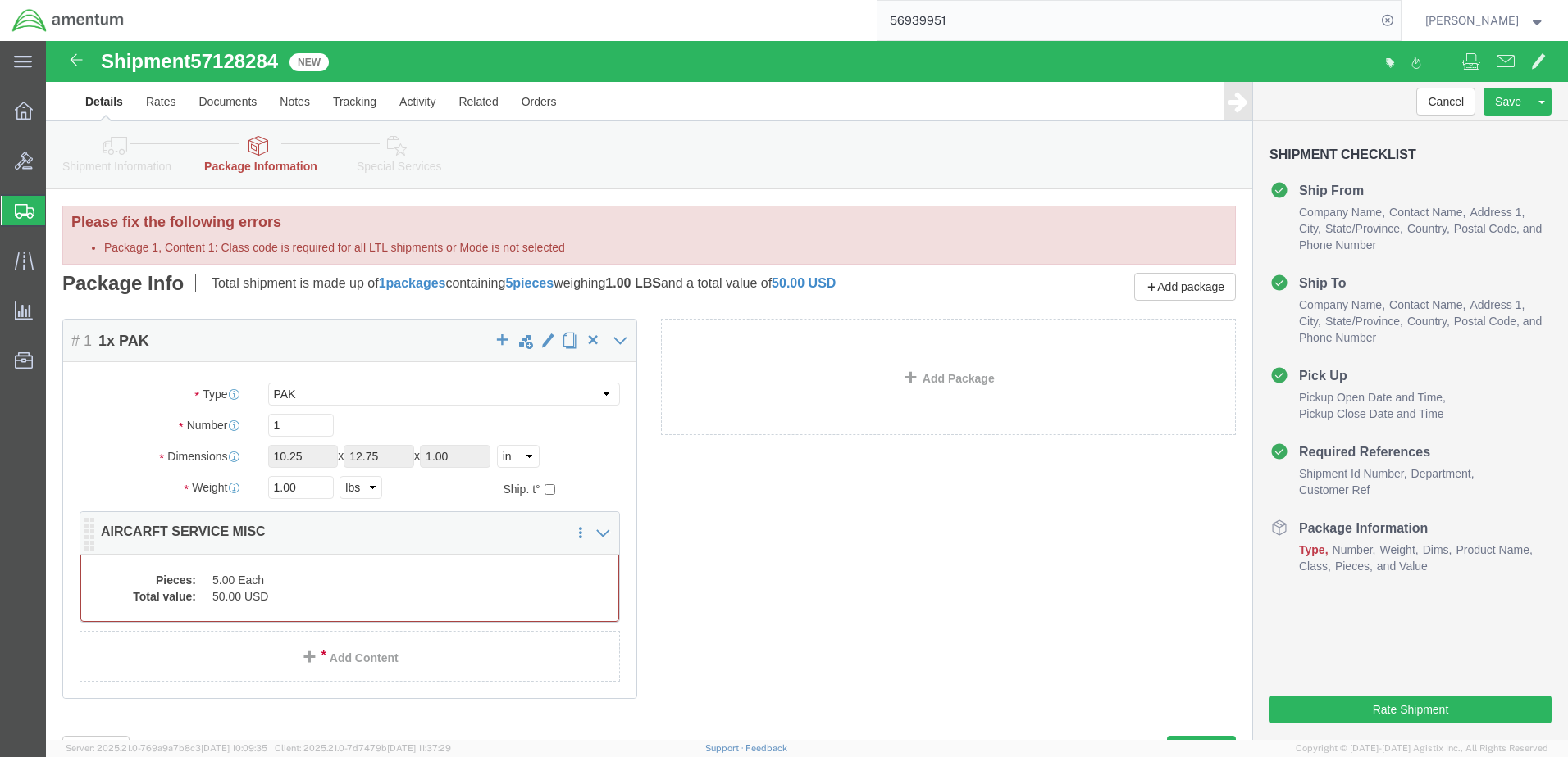
click dd "5.00 Each"
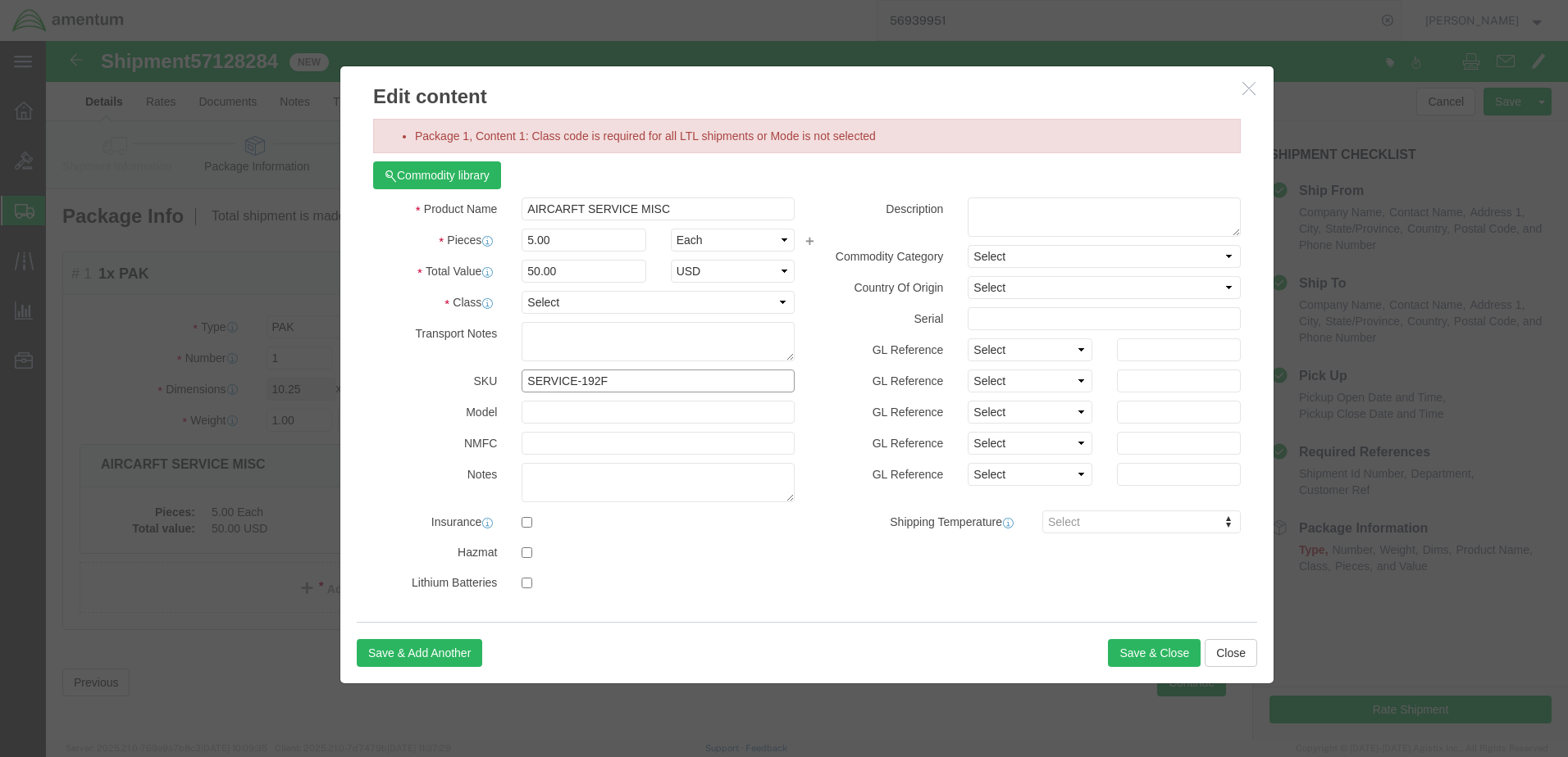
drag, startPoint x: 578, startPoint y: 337, endPoint x: 587, endPoint y: 344, distance: 11.4
click input "SERVICE-192F"
type input "S"
click select "Select 50 55 60 65 70 85 92.5 100 125 175 250 300 400"
select select "175"
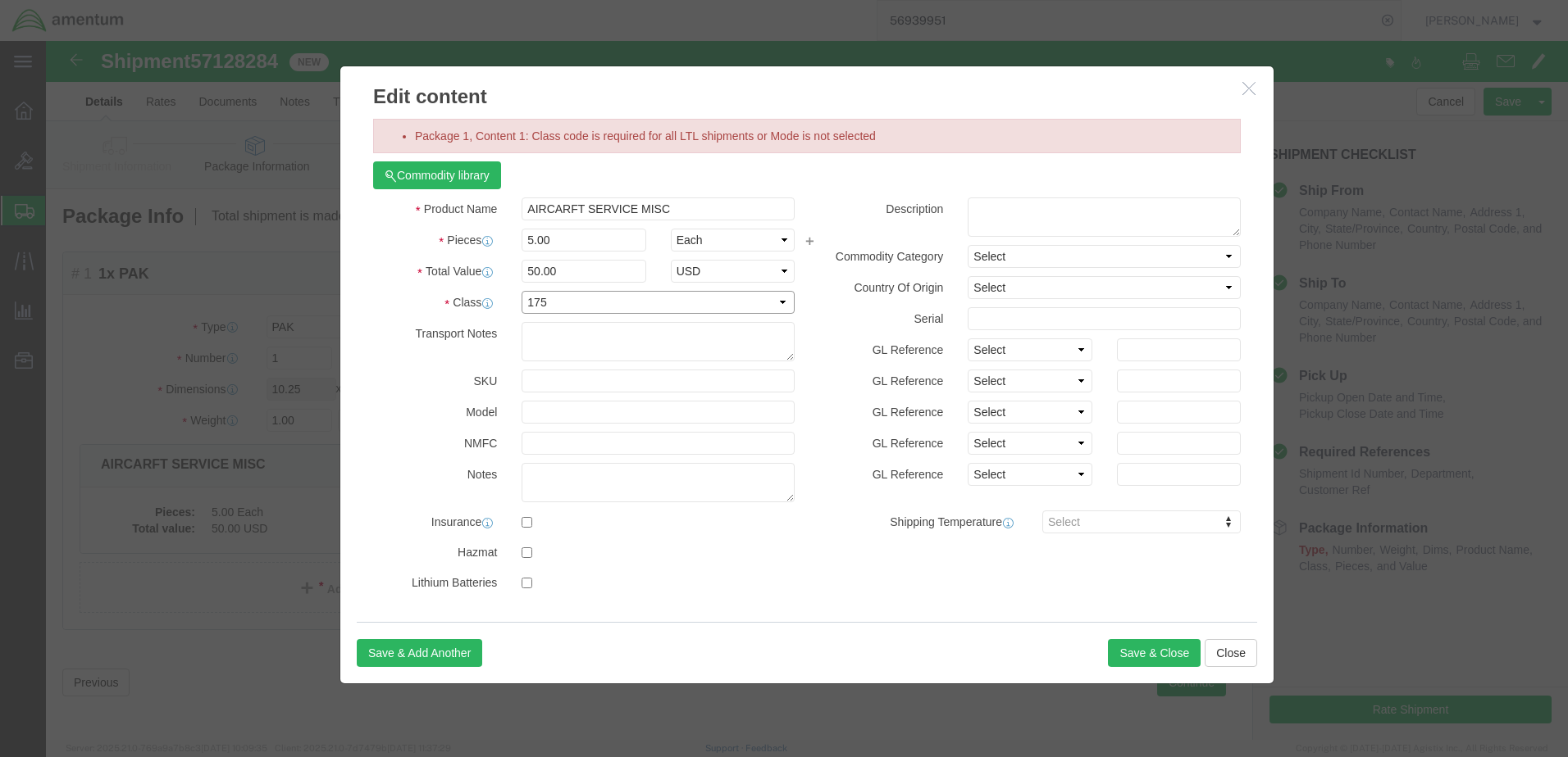
click select "Select 50 55 60 65 70 85 92.5 100 125 175 250 300 400"
select select
click select "Select 50 55 60 65 70 85 92.5 100 125 175 250 300 400"
click icon "button"
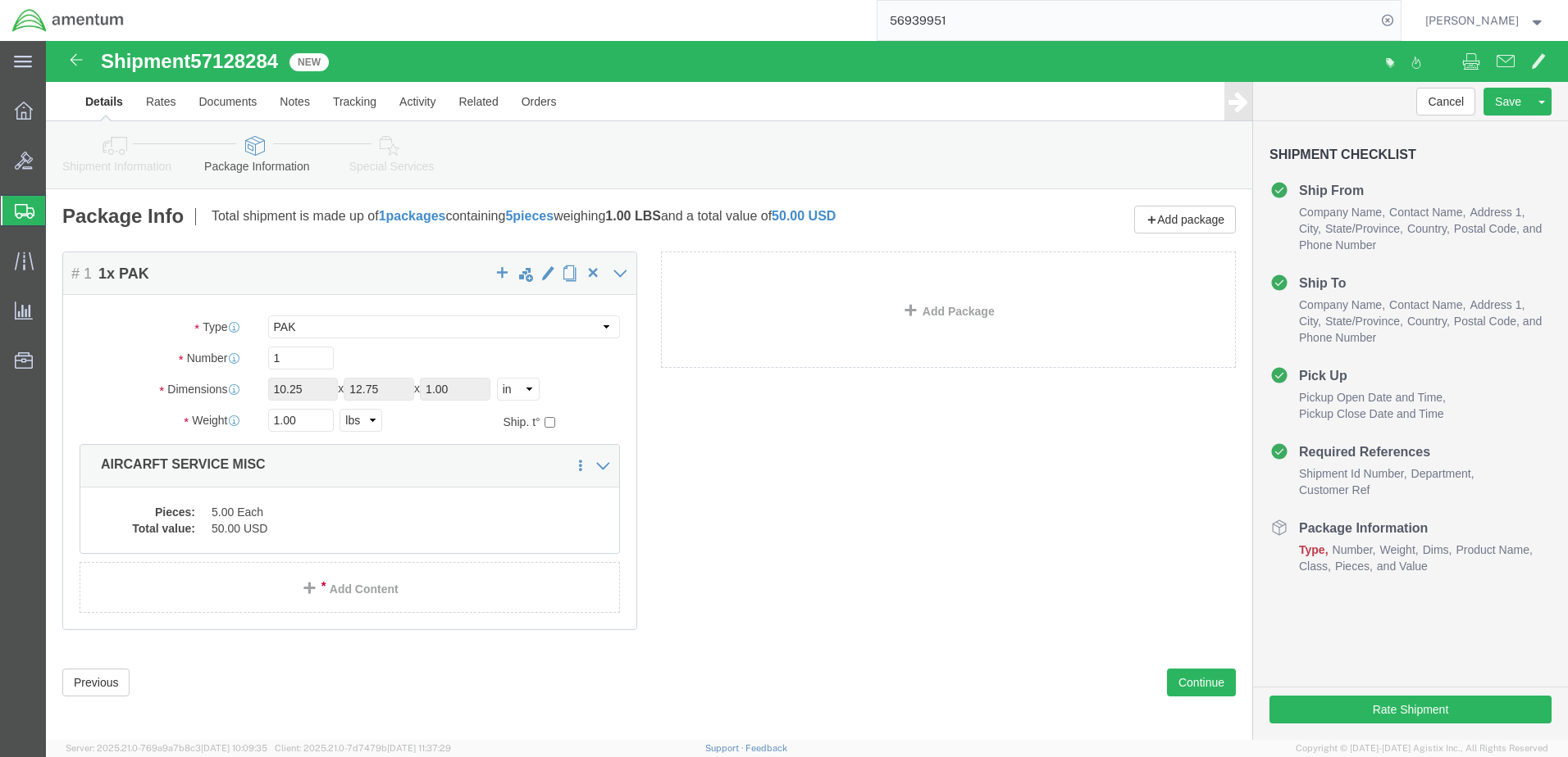
click link "Shipment Information"
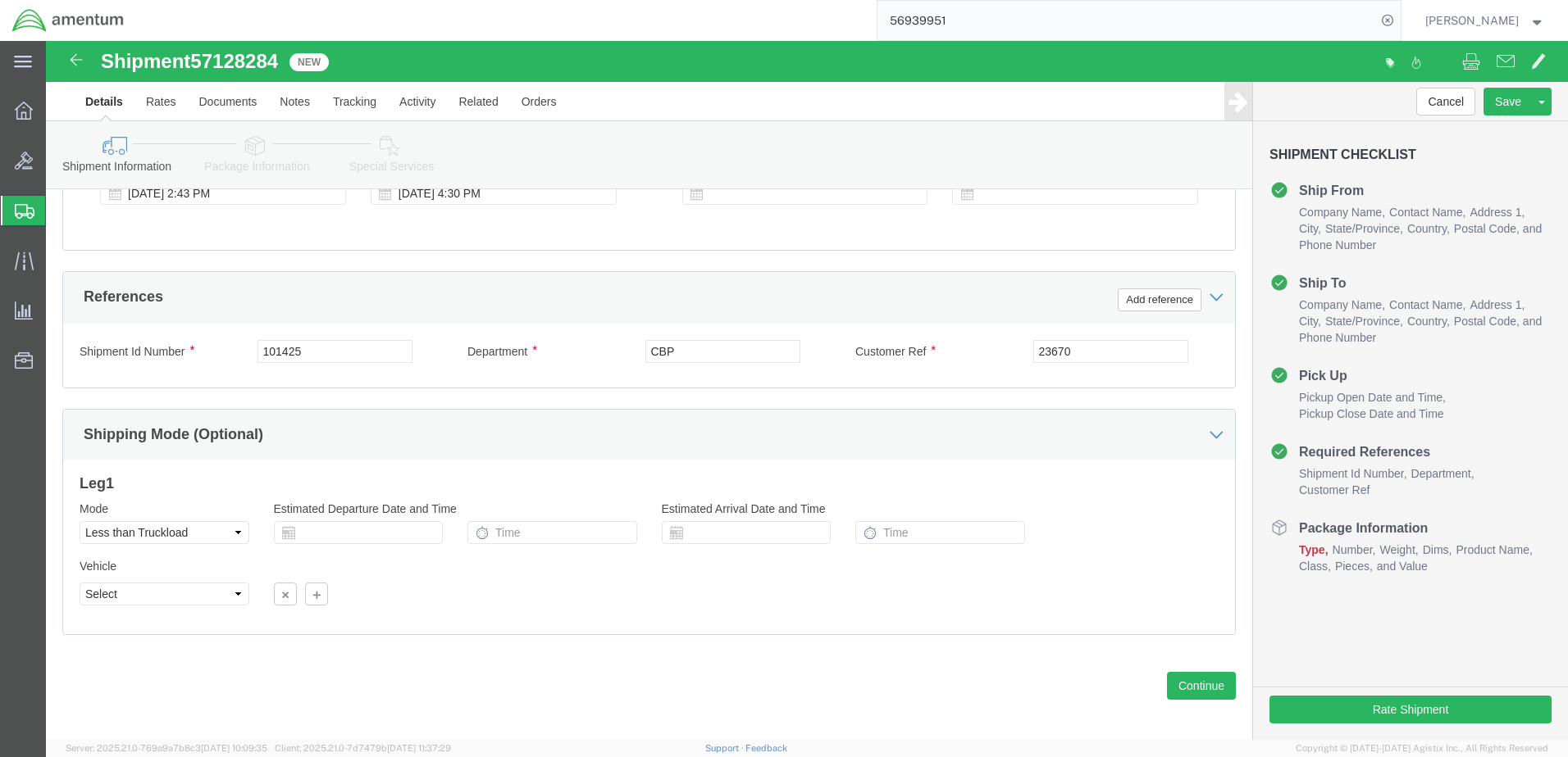
scroll to position [708, 0]
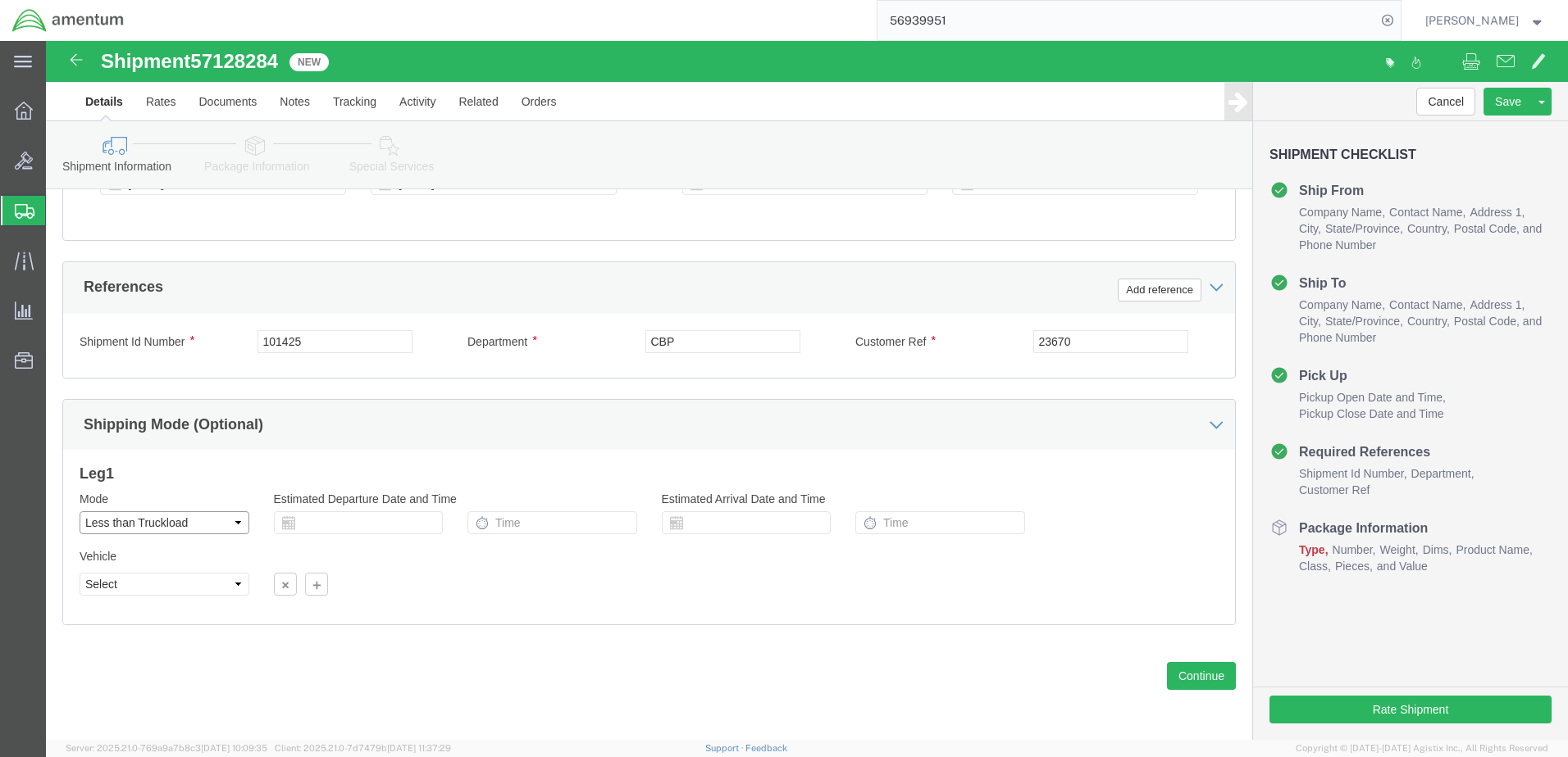
click select "Select Air Less than Truckload Multi-Leg Ocean Freight Rail Small Parcel Truckl…"
select select "SMAL"
click select "Select Air Less than Truckload Multi-Leg Ocean Freight Rail Small Parcel Truckl…"
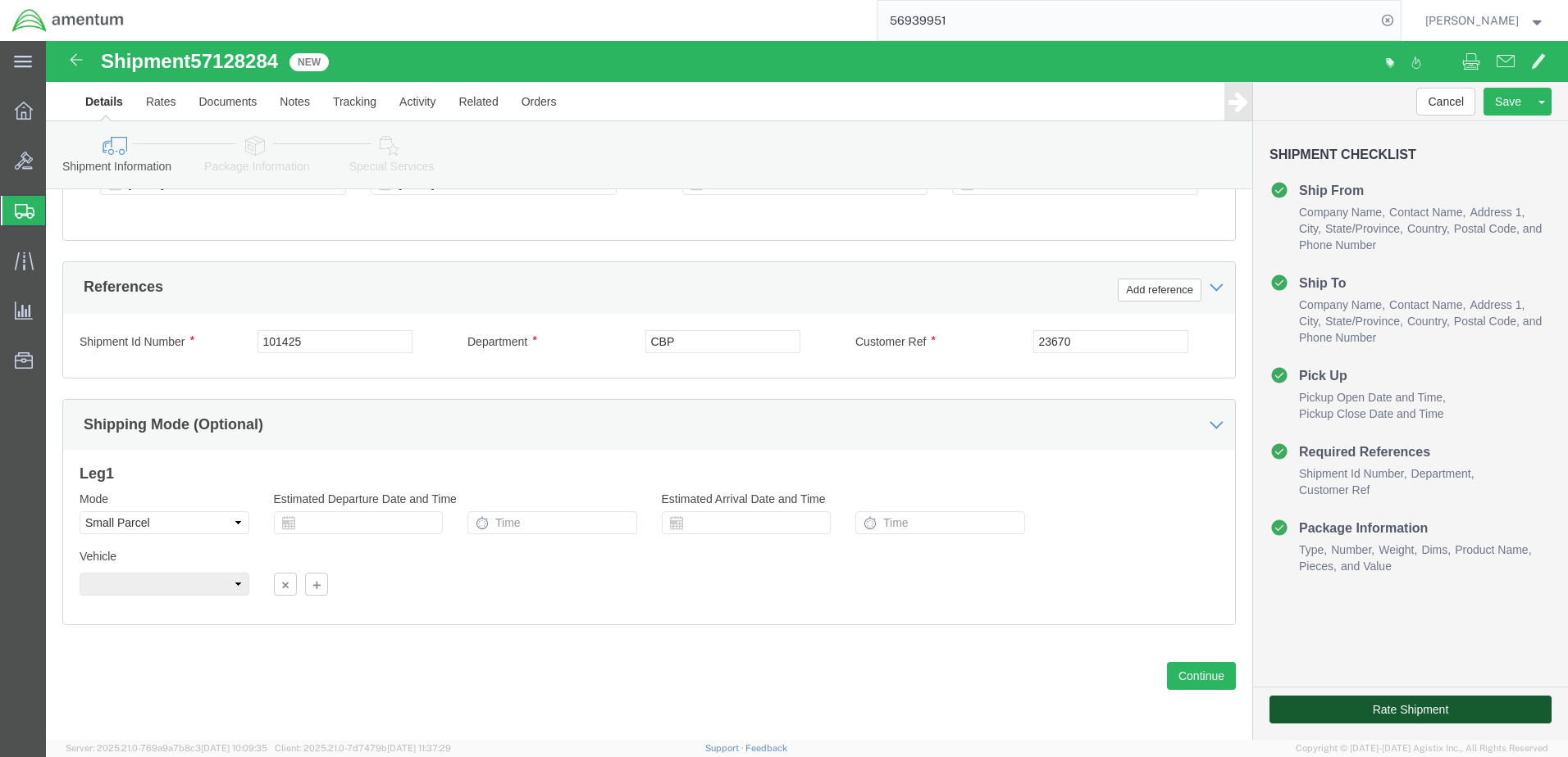
click button "Rate Shipment"
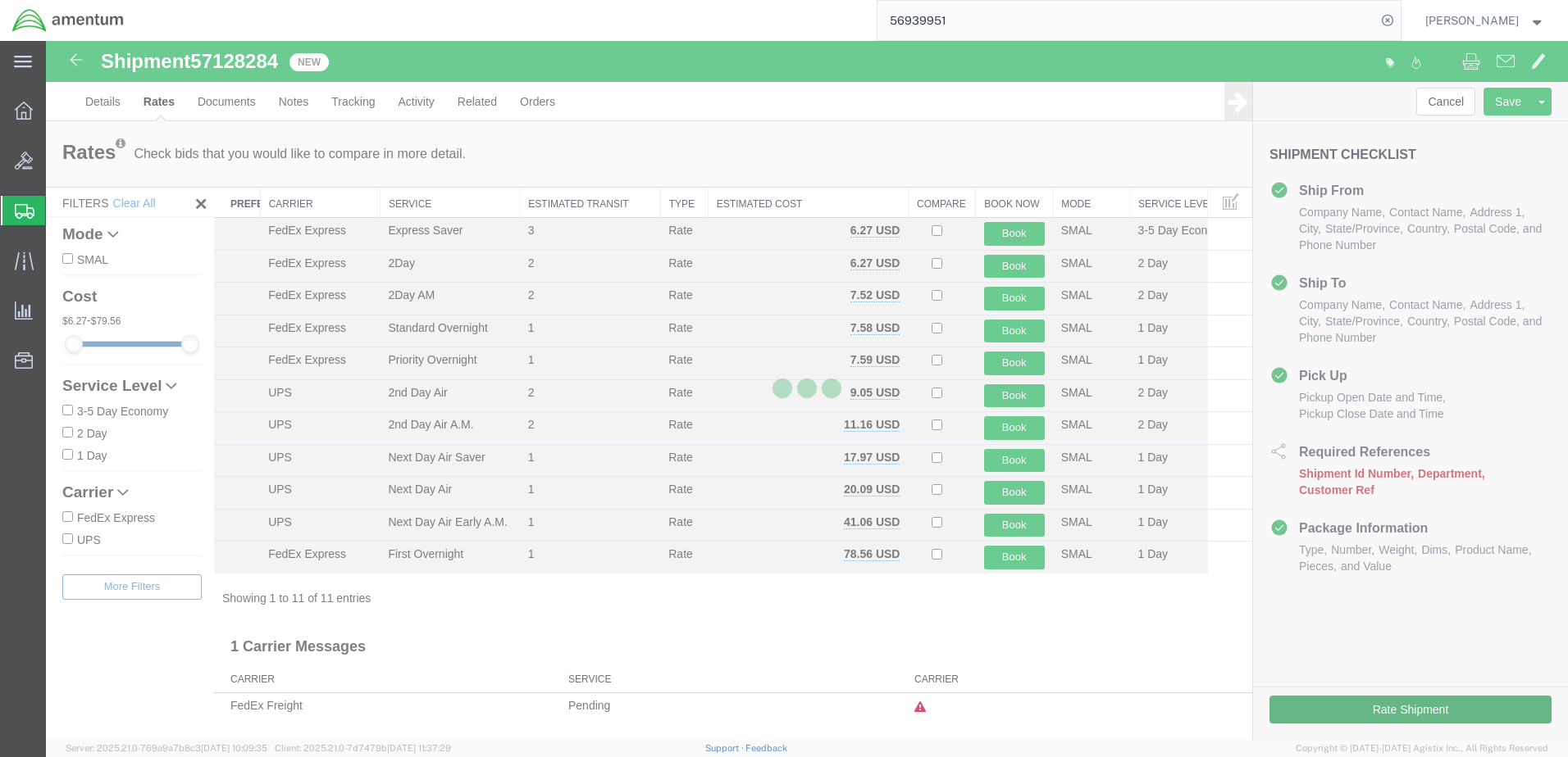
scroll to position [0, 0]
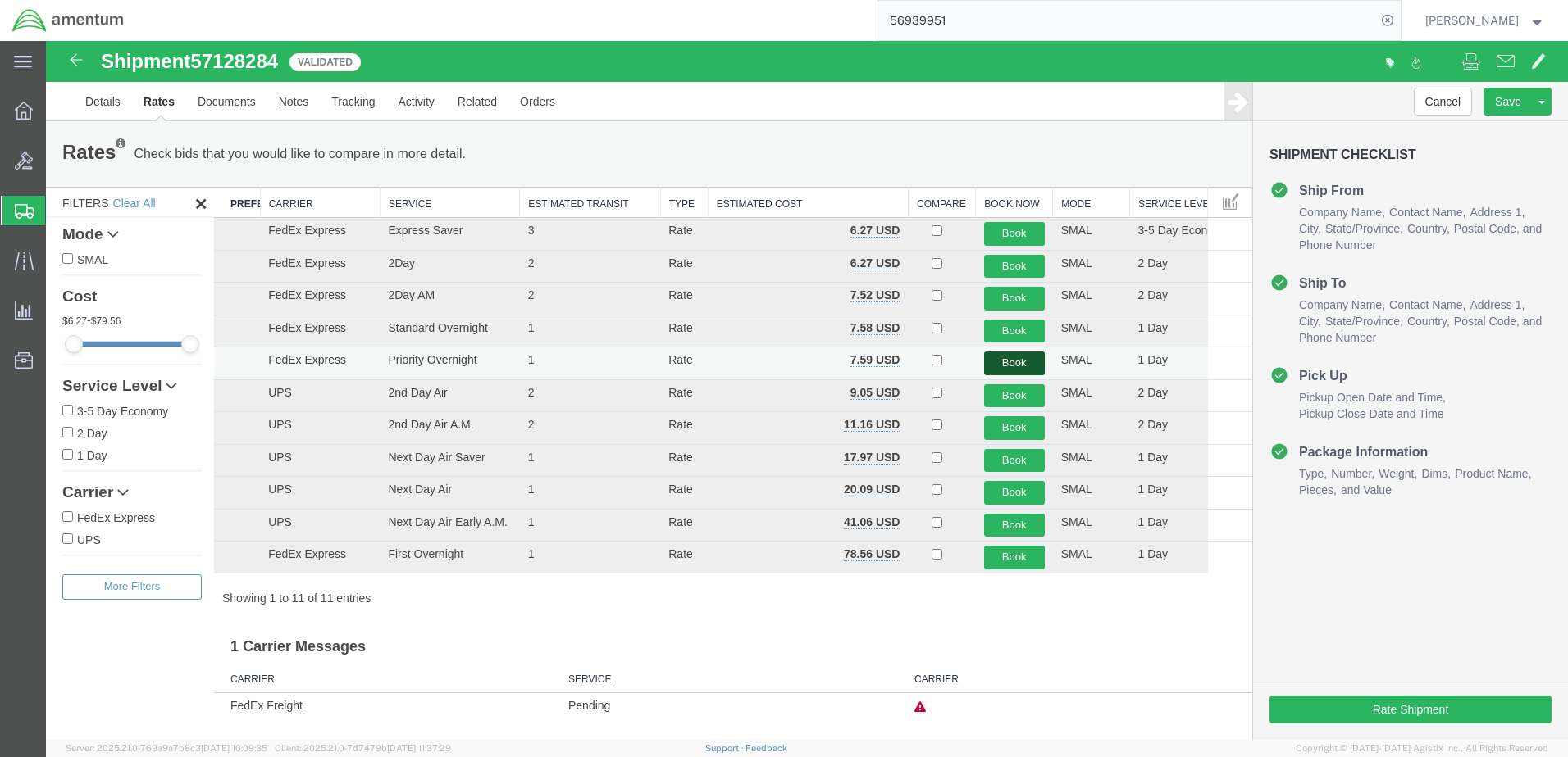
click at [997, 359] on button "Book" at bounding box center [1014, 363] width 60 height 24
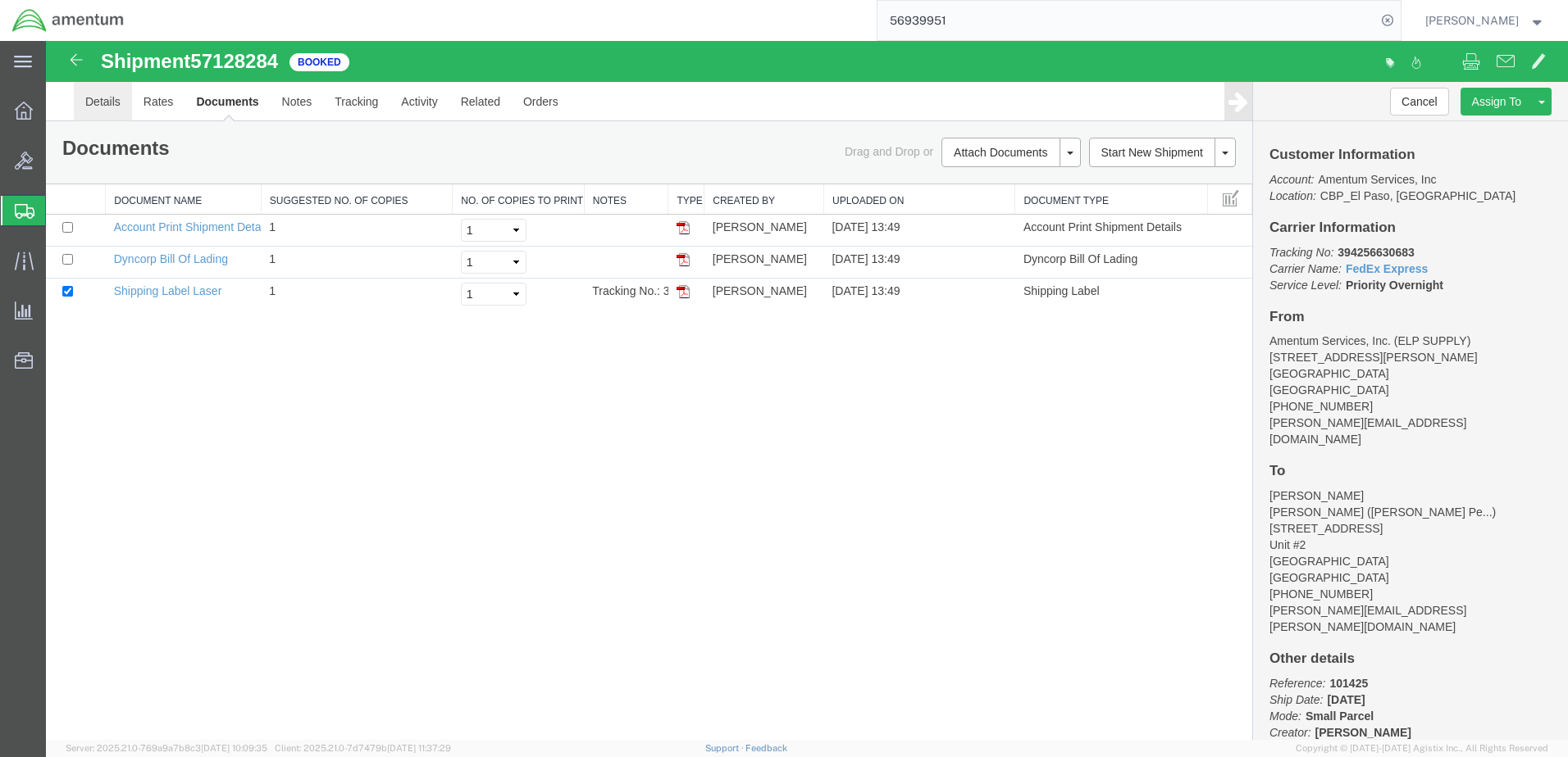
click at [101, 104] on link "Details" at bounding box center [103, 102] width 58 height 40
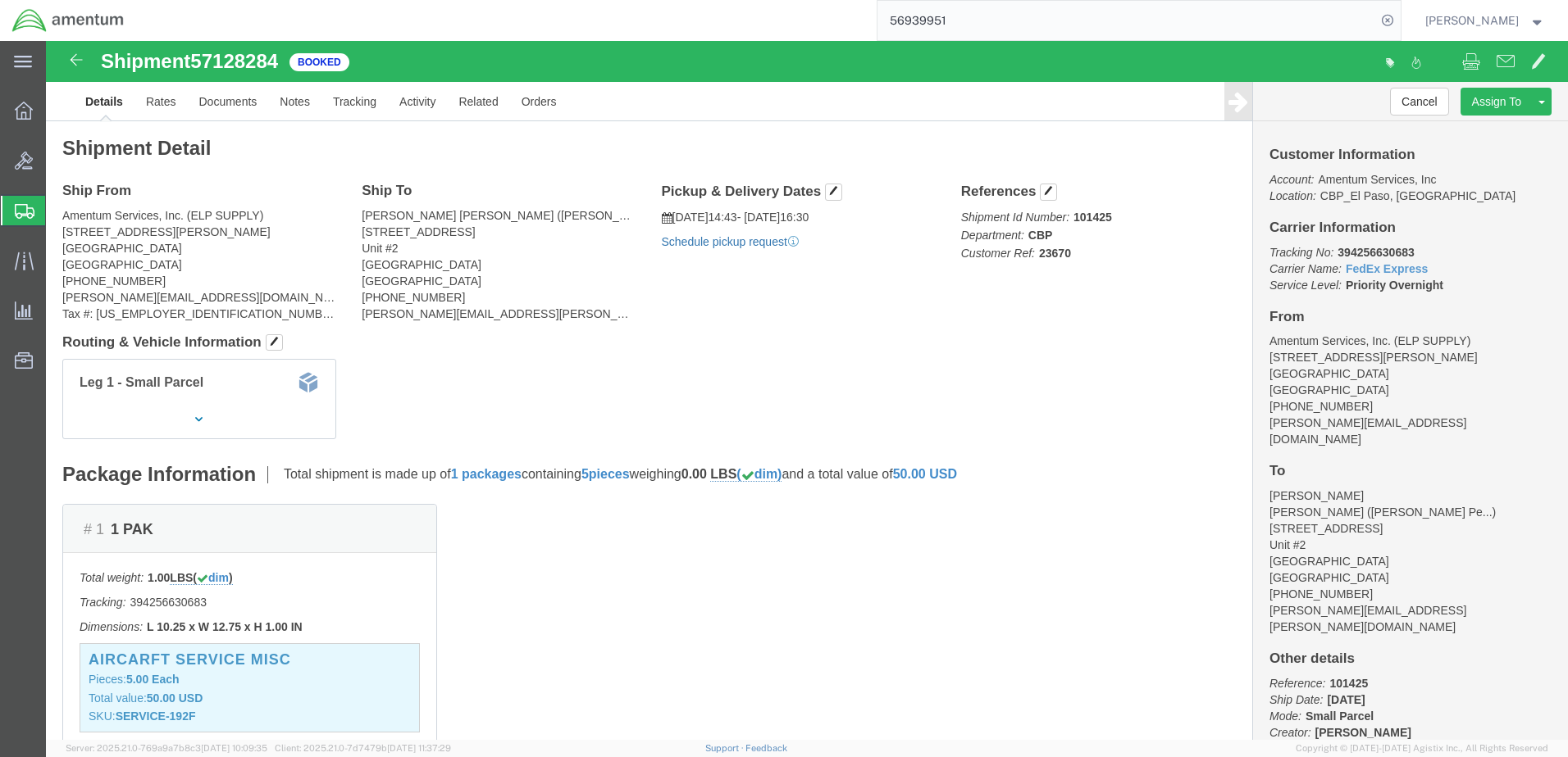
click link "Schedule pickup request"
click link "Documents"
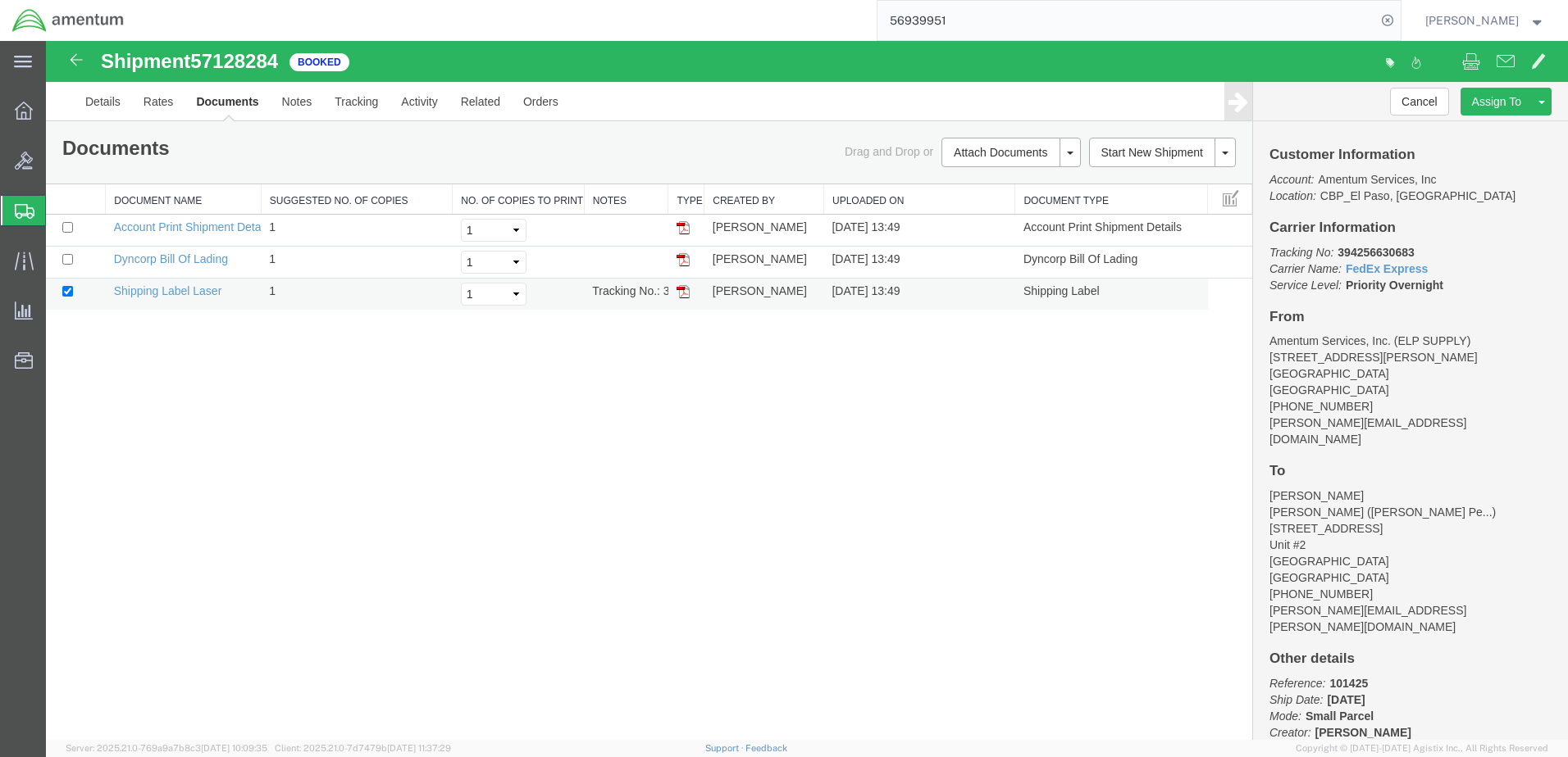
click at [683, 291] on img at bounding box center [683, 292] width 13 height 13
